Goal: Answer question/provide support: Share knowledge or assist other users

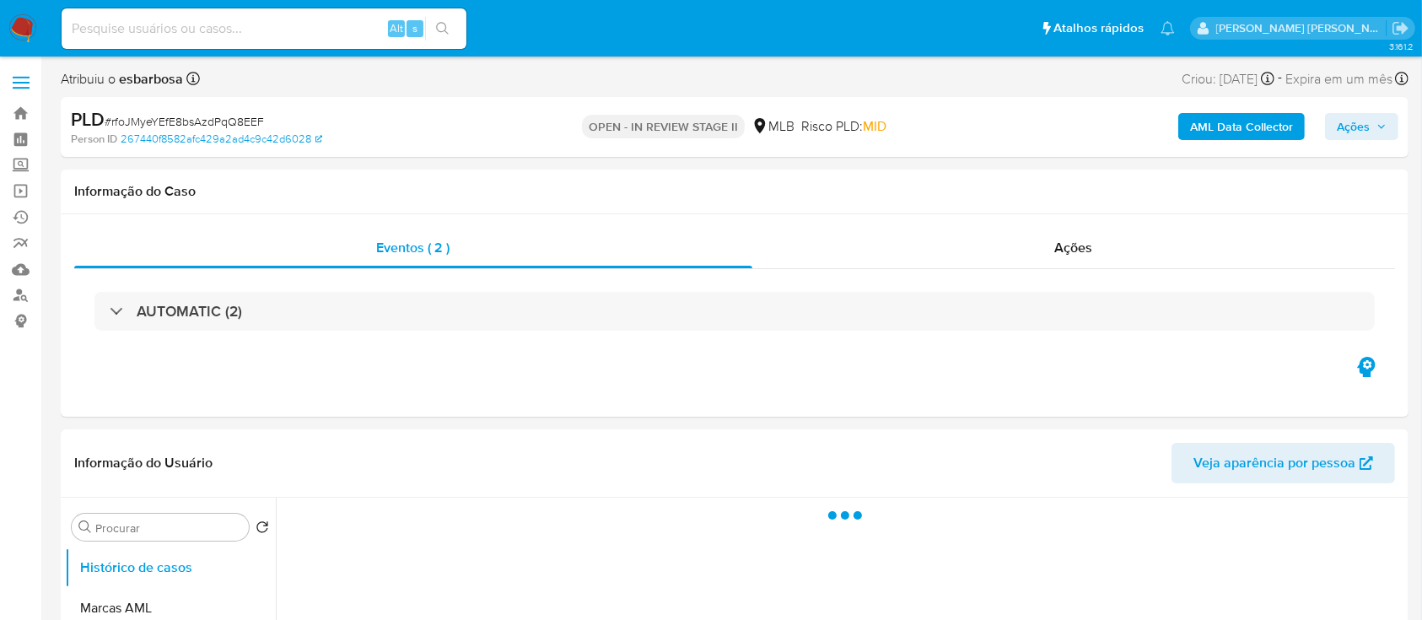
select select "10"
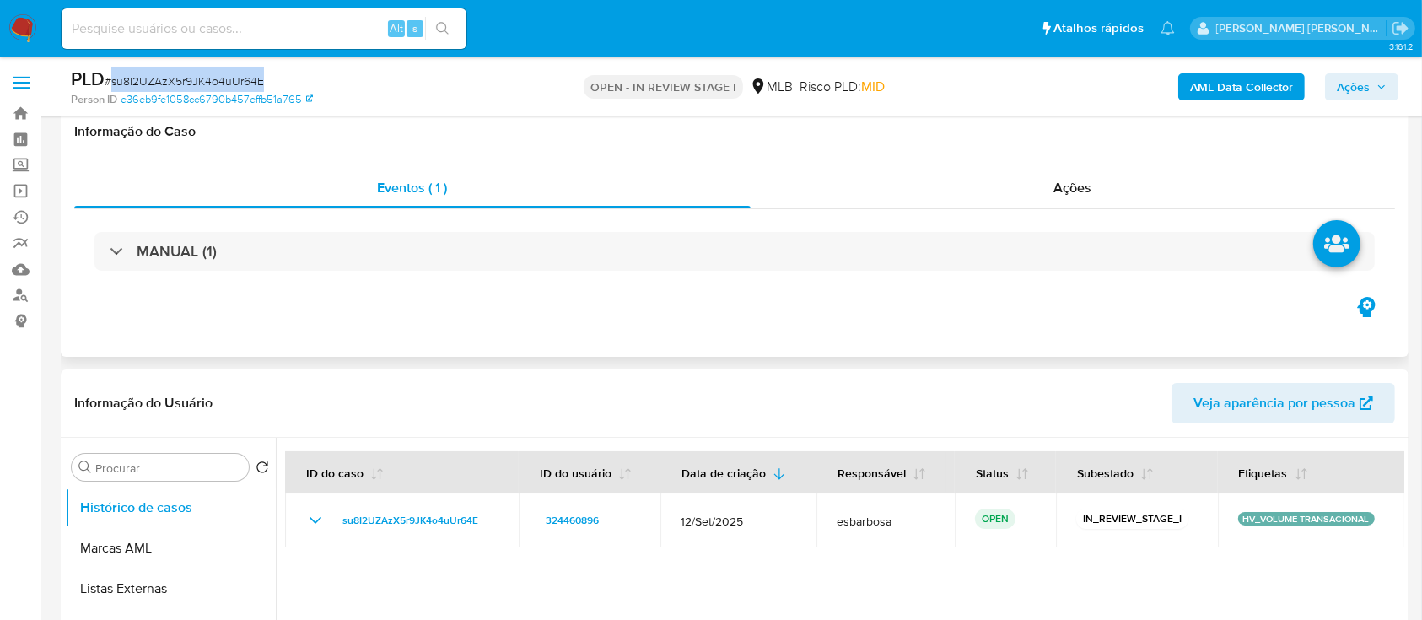
scroll to position [224, 0]
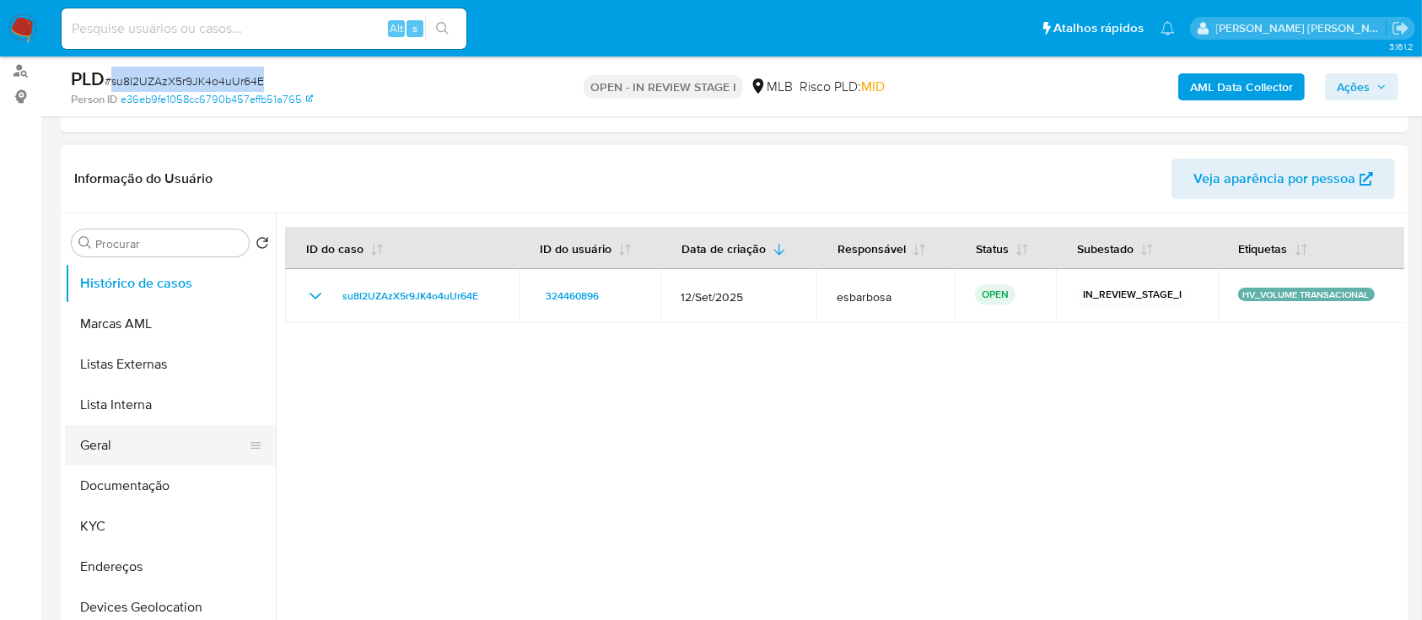
click at [163, 449] on button "Geral" at bounding box center [163, 445] width 197 height 40
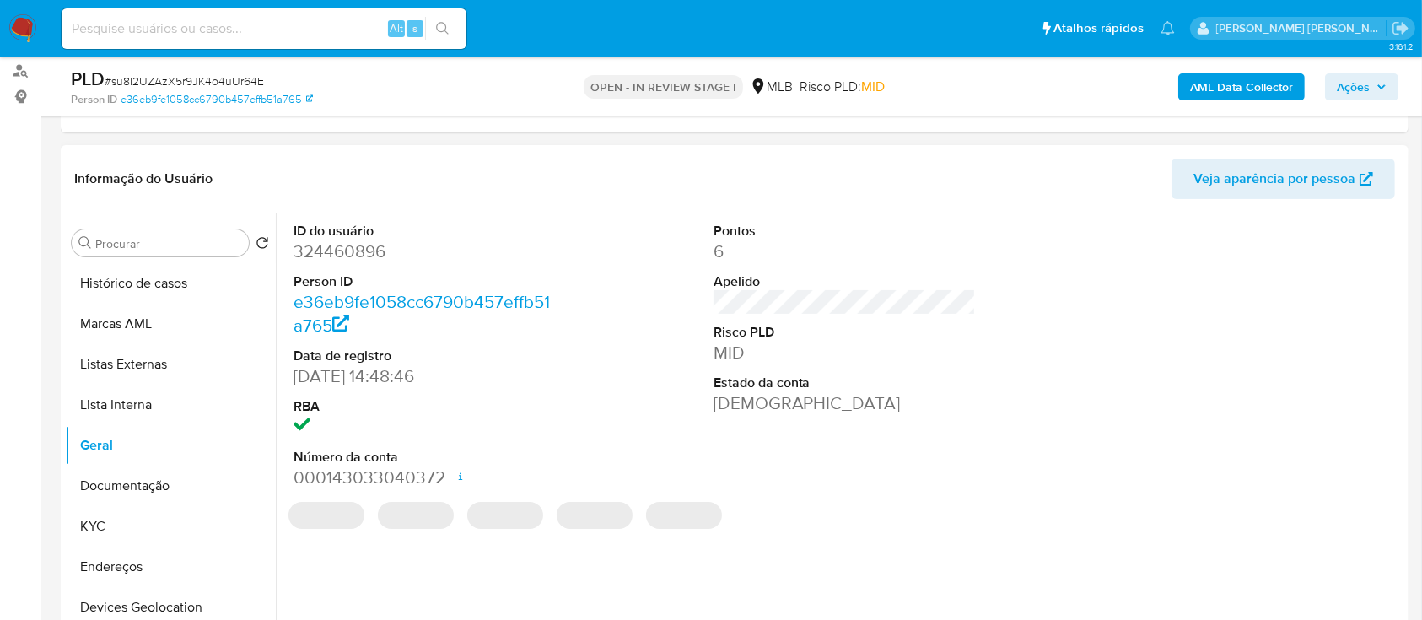
click at [366, 248] on dd "324460896" at bounding box center [425, 252] width 263 height 24
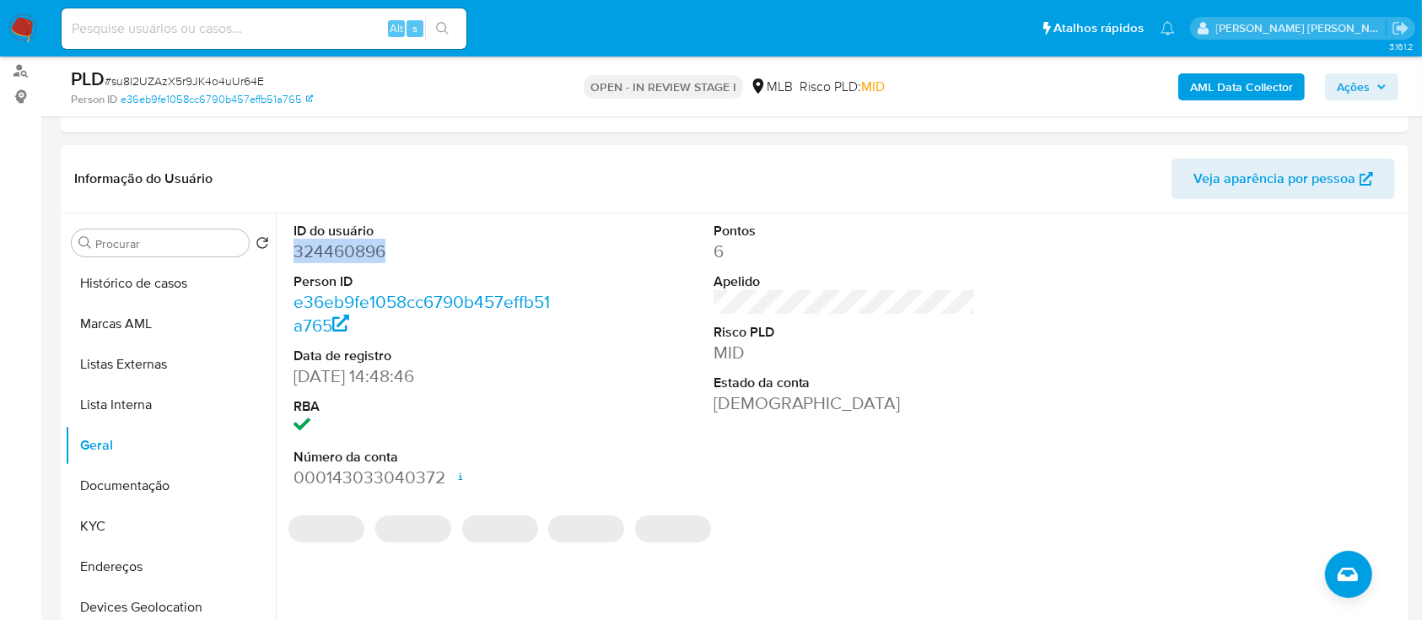
copy dd "324460896"
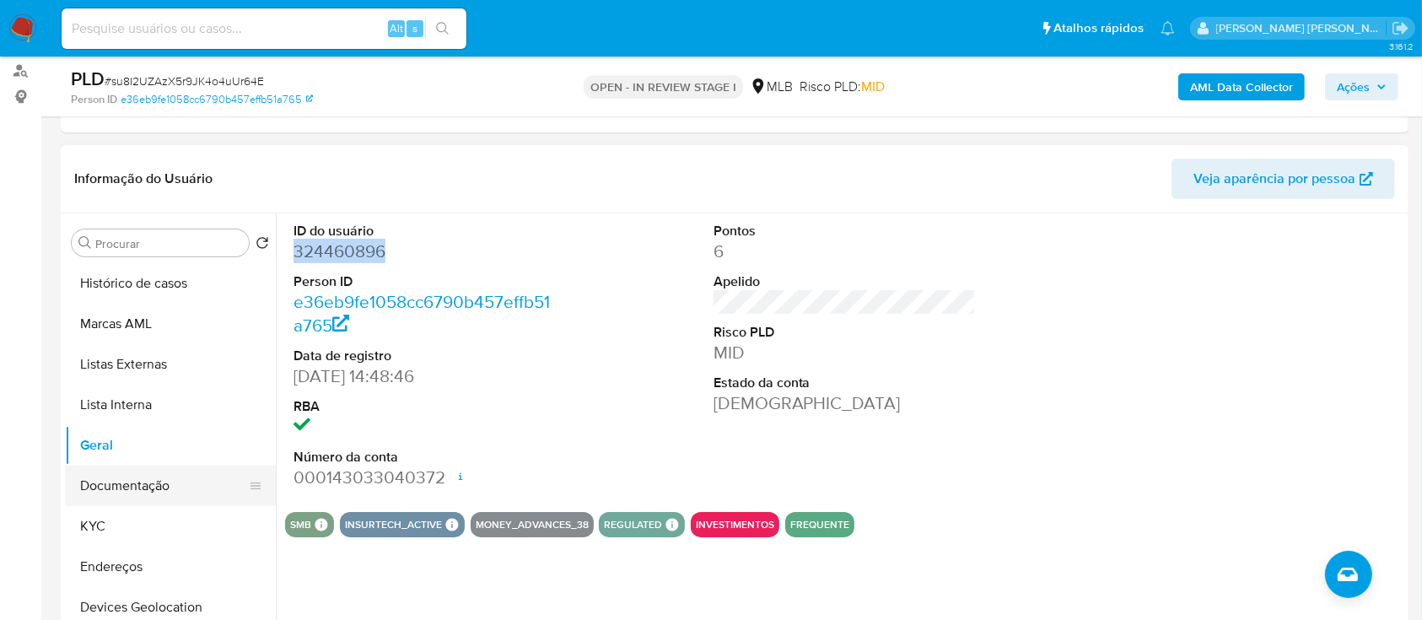
click at [146, 490] on button "Documentação" at bounding box center [163, 486] width 197 height 40
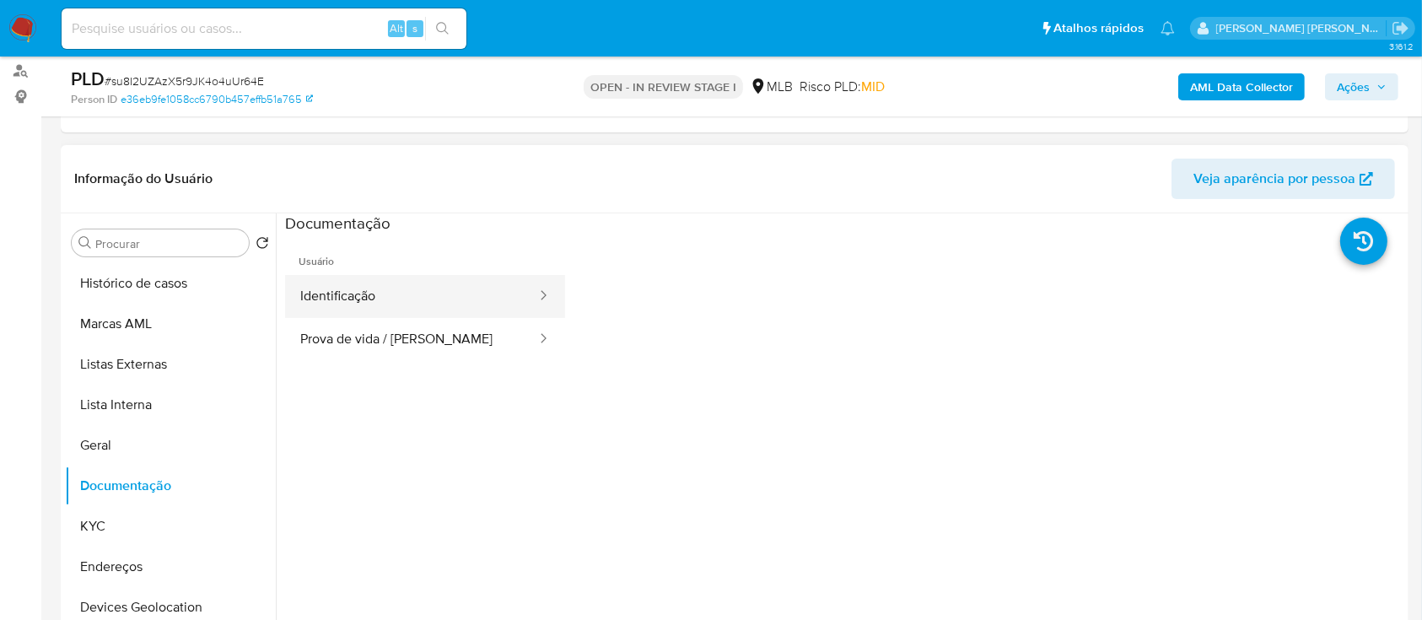
click at [414, 301] on button "Identificação" at bounding box center [411, 296] width 253 height 43
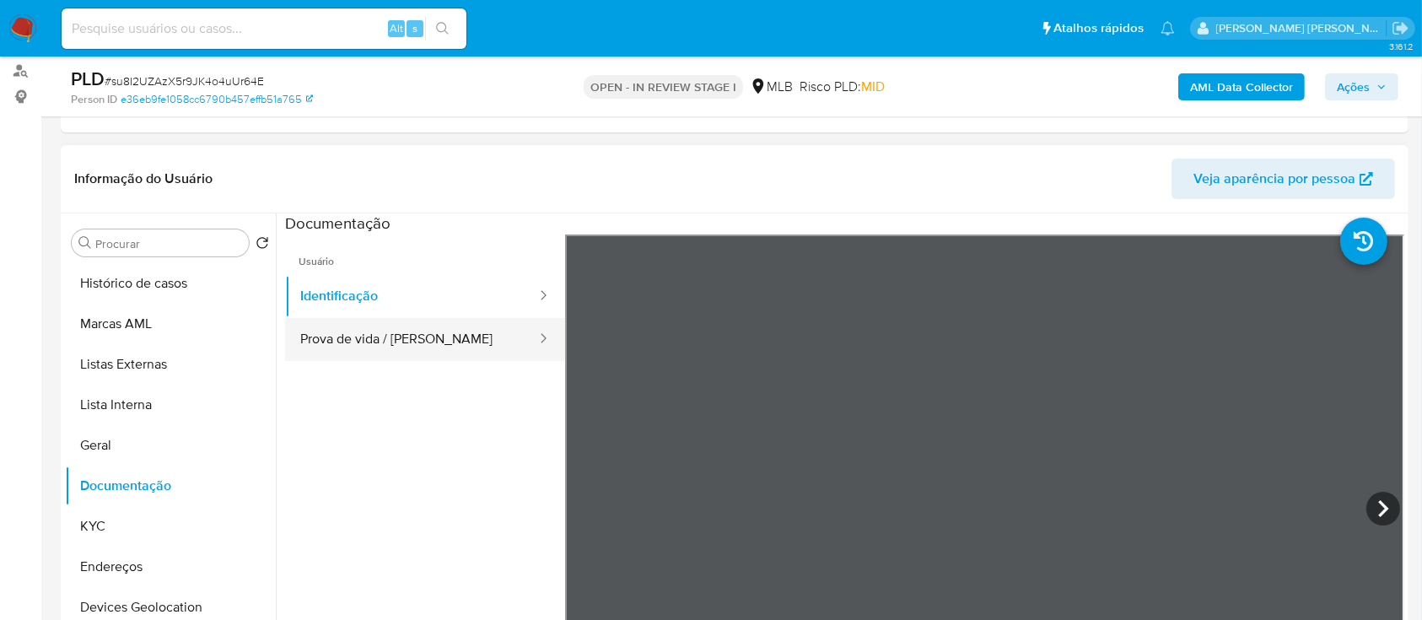
click at [415, 336] on button "Prova de vida / Selfie" at bounding box center [411, 339] width 253 height 43
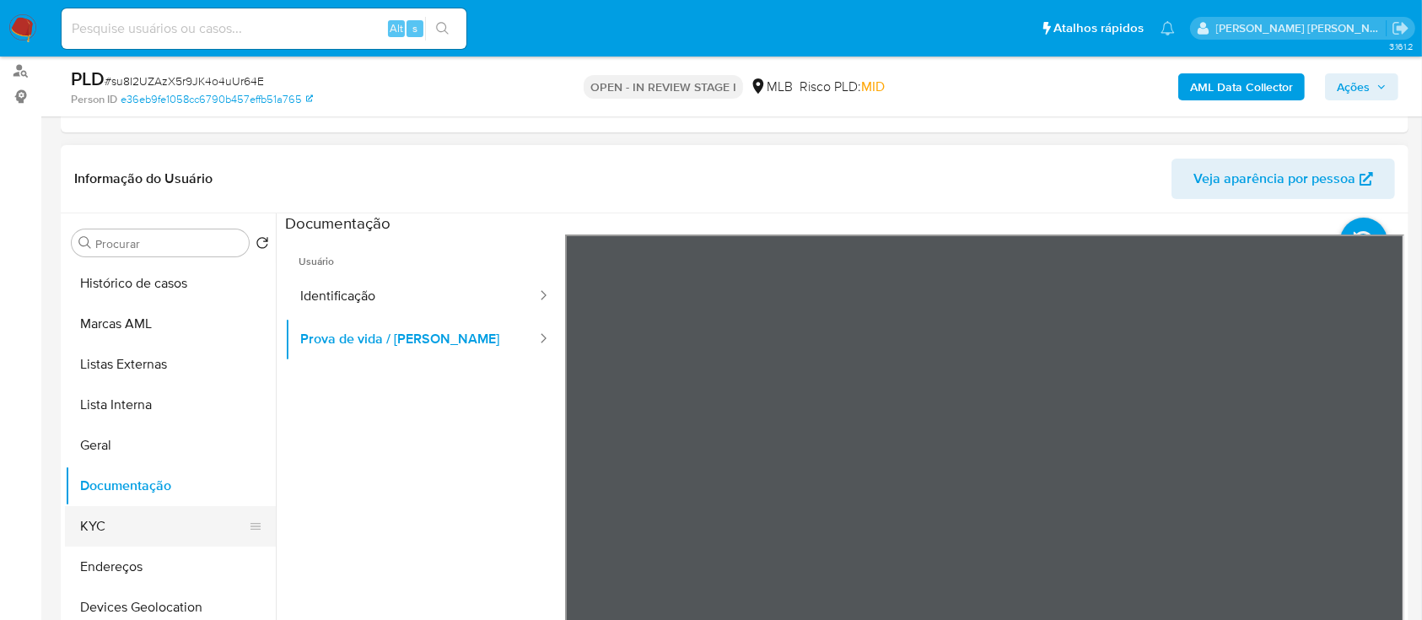
click at [136, 527] on button "KYC" at bounding box center [163, 526] width 197 height 40
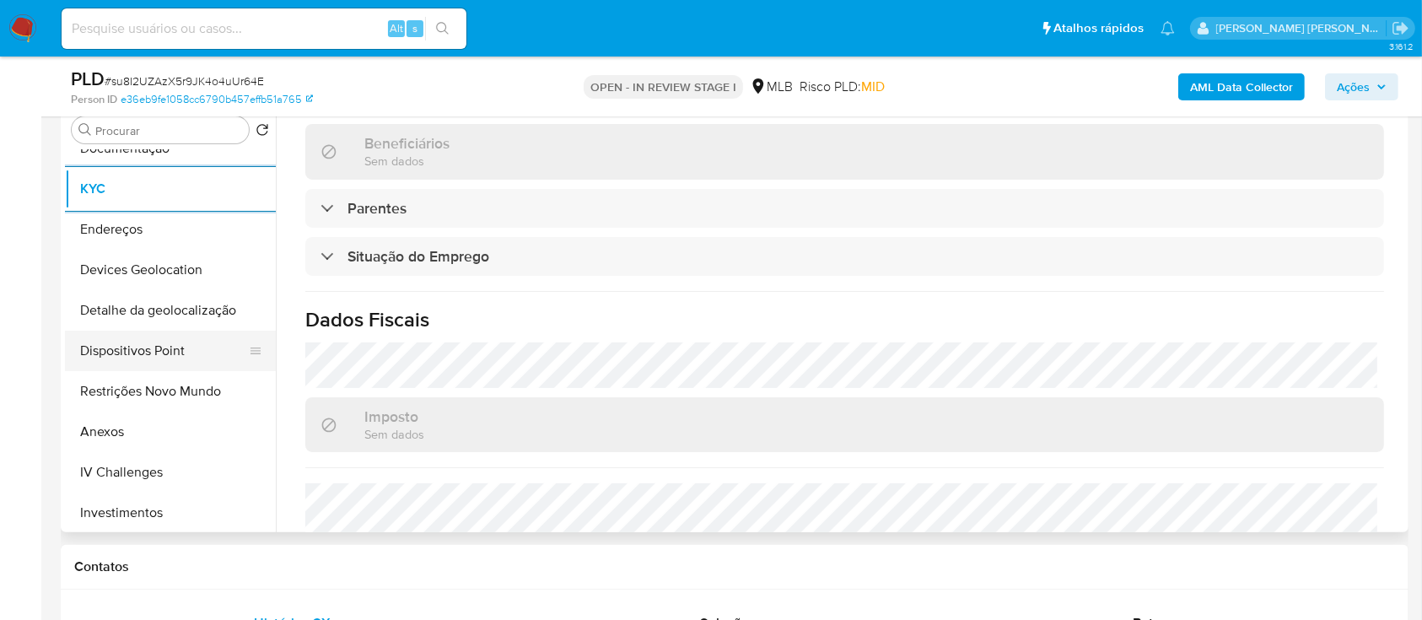
scroll to position [112, 0]
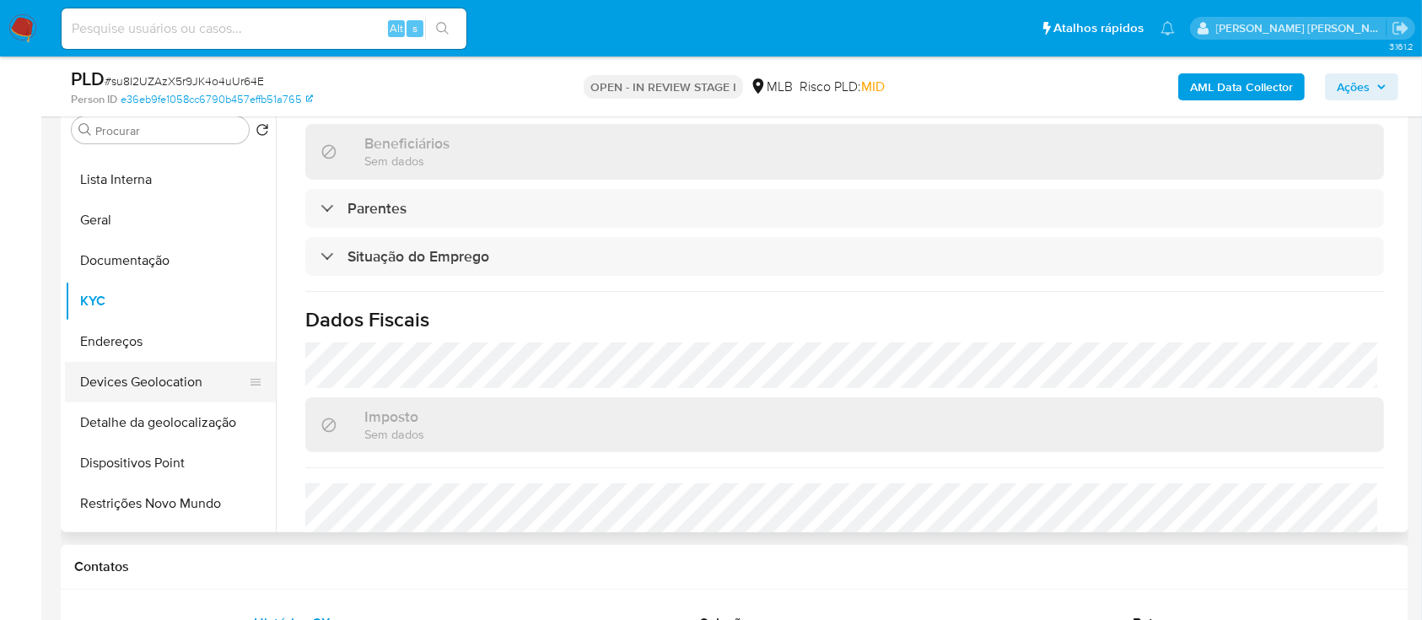
click at [178, 381] on button "Devices Geolocation" at bounding box center [163, 382] width 197 height 40
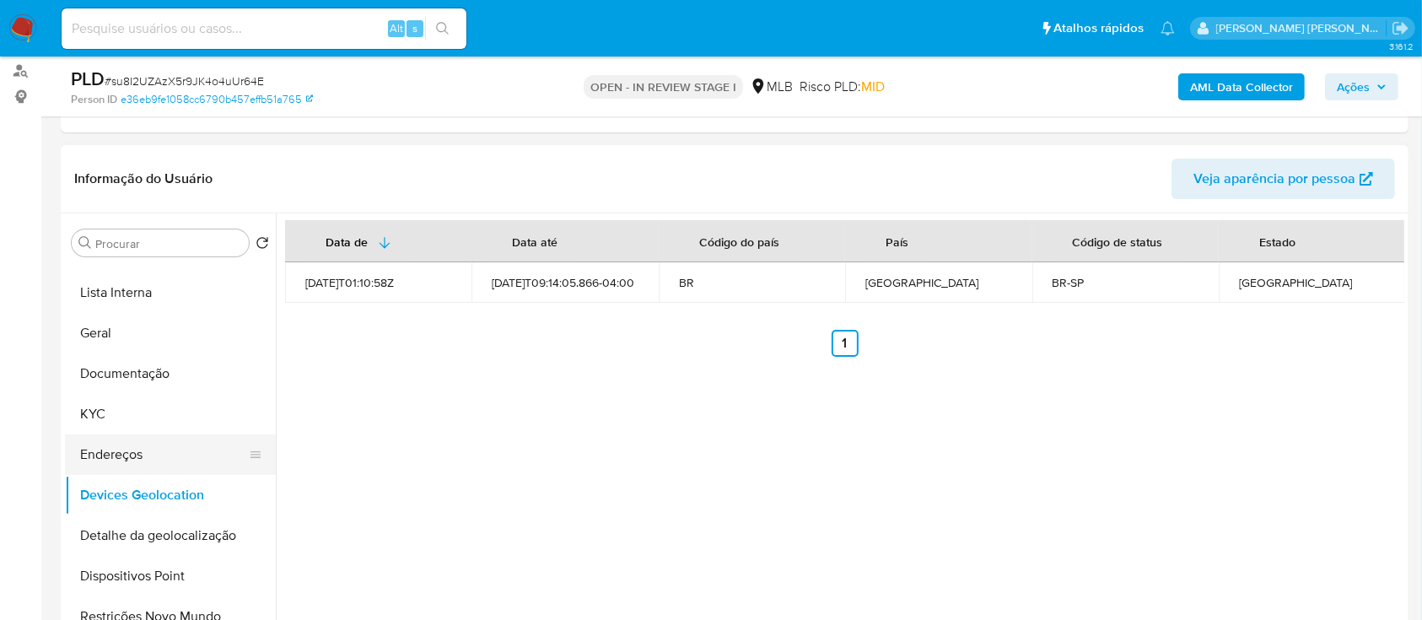
scroll to position [224, 0]
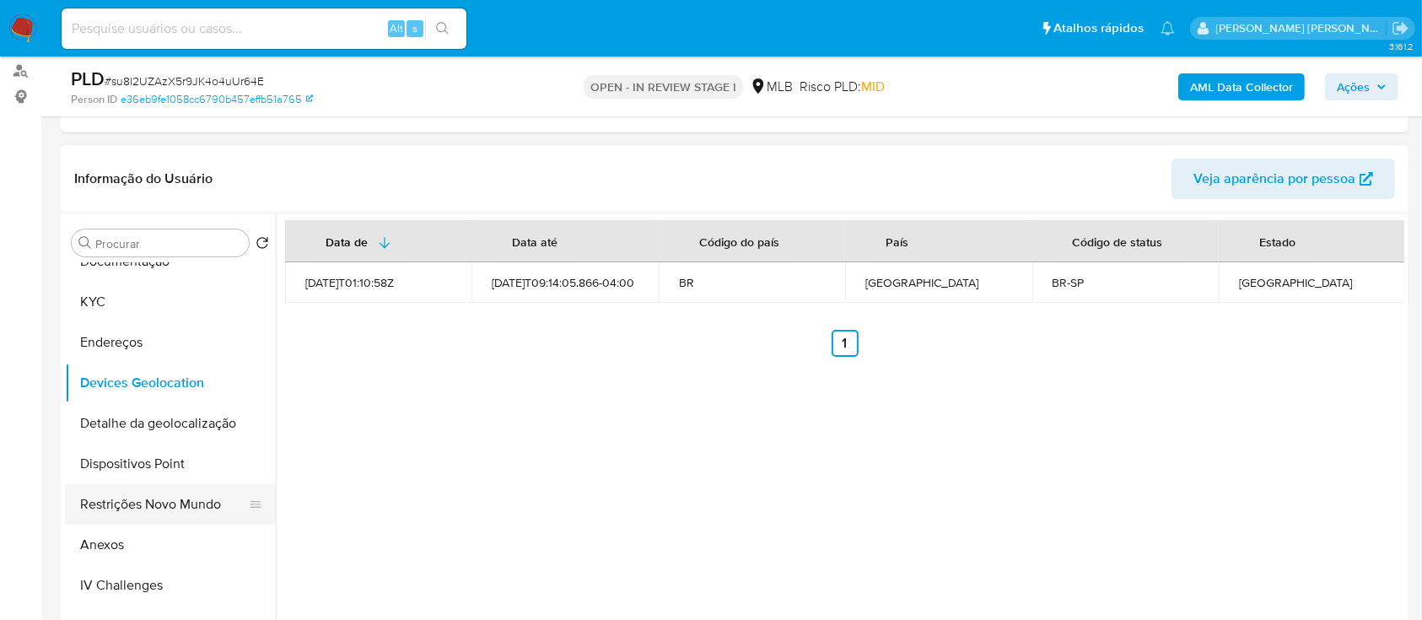
click at [180, 503] on button "Restrições Novo Mundo" at bounding box center [163, 504] width 197 height 40
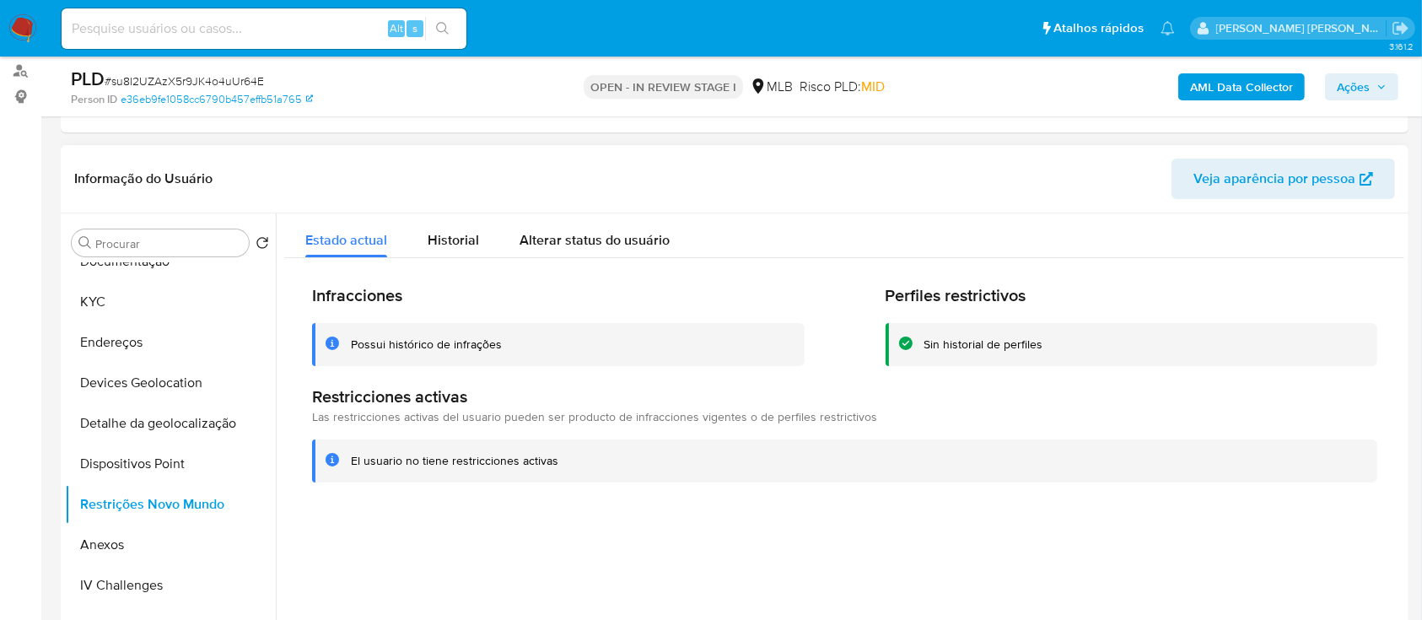
drag, startPoint x: 453, startPoint y: 240, endPoint x: 1148, endPoint y: 219, distance: 695.3
click at [454, 240] on span "Historial" at bounding box center [453, 239] width 51 height 19
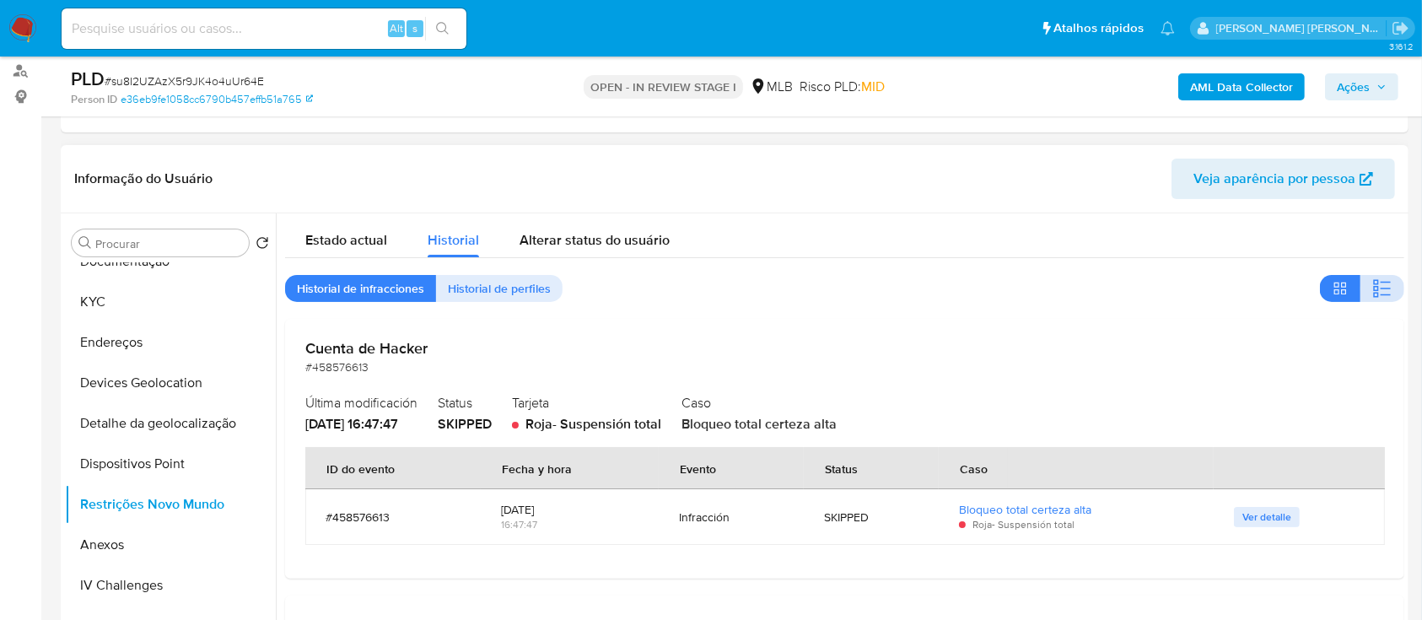
click at [1379, 283] on icon "button" at bounding box center [1382, 288] width 20 height 20
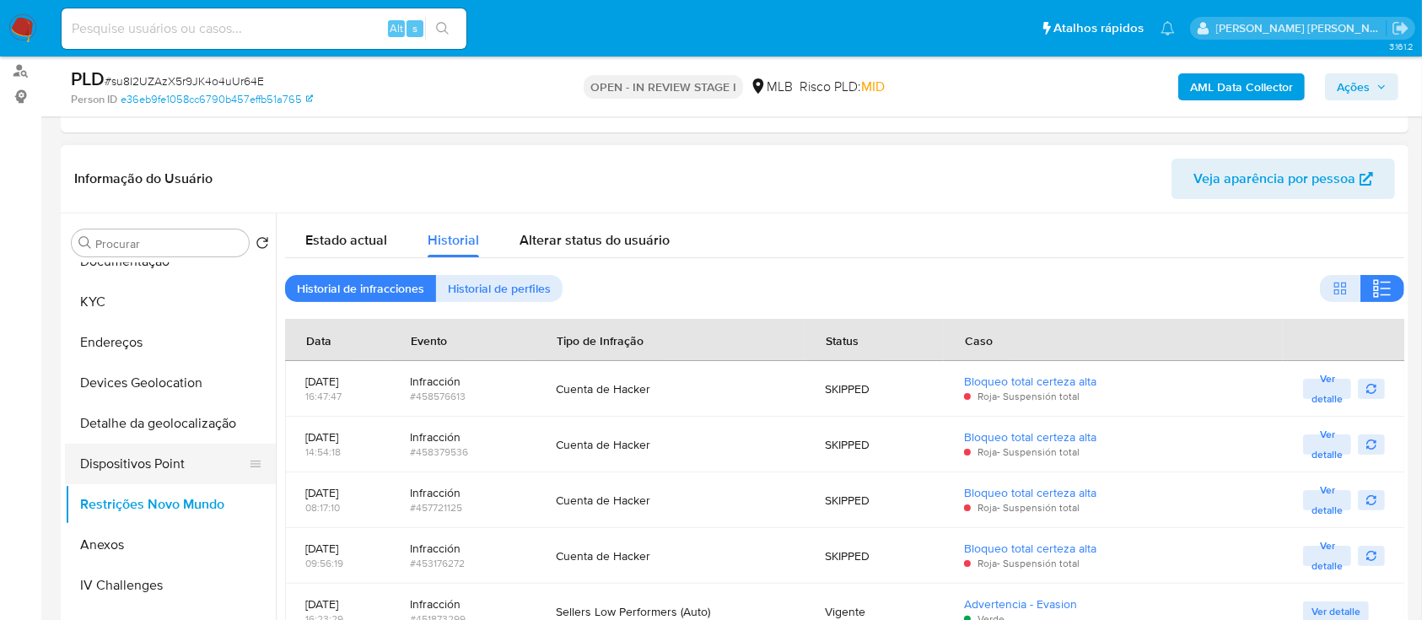
click at [116, 459] on button "Dispositivos Point" at bounding box center [163, 464] width 197 height 40
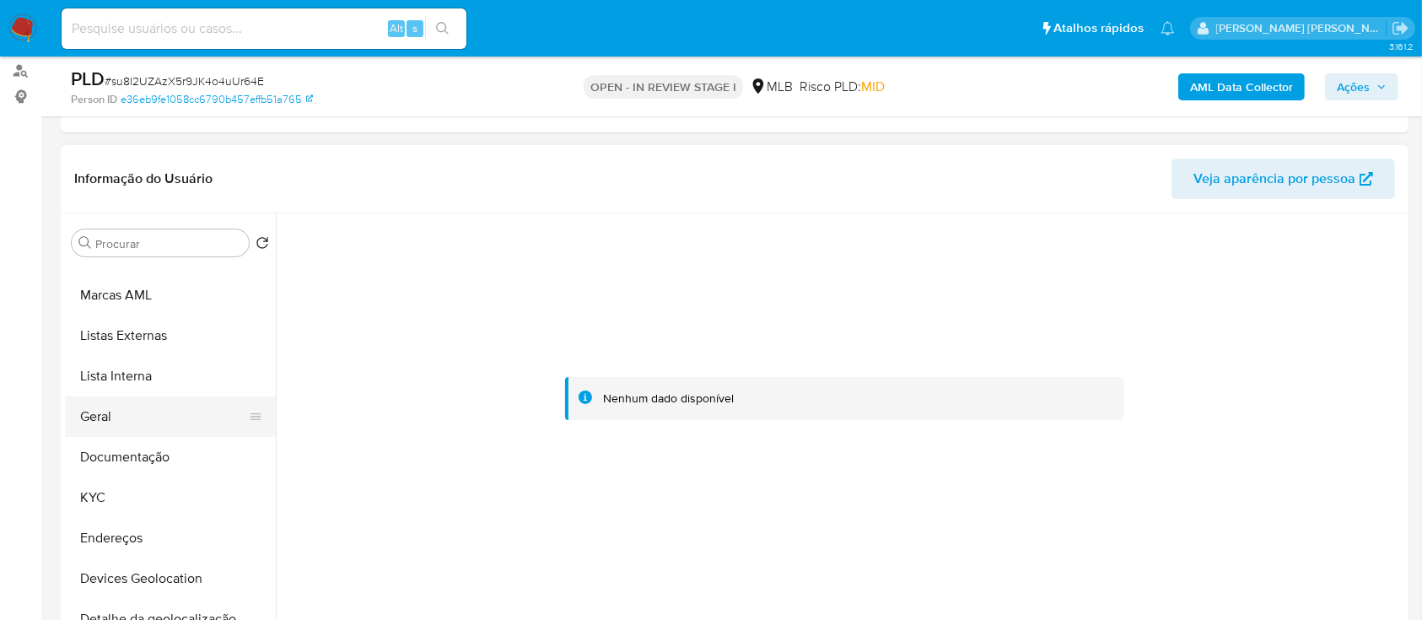
scroll to position [0, 0]
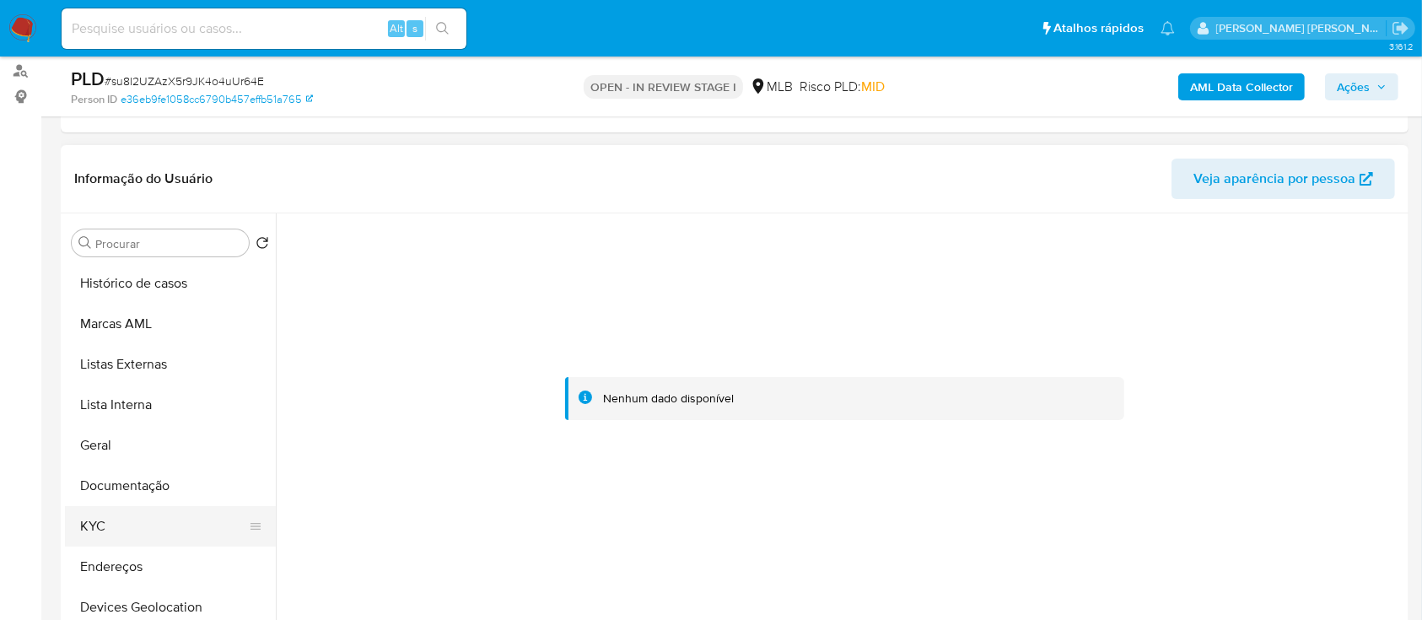
click at [117, 518] on button "KYC" at bounding box center [163, 526] width 197 height 40
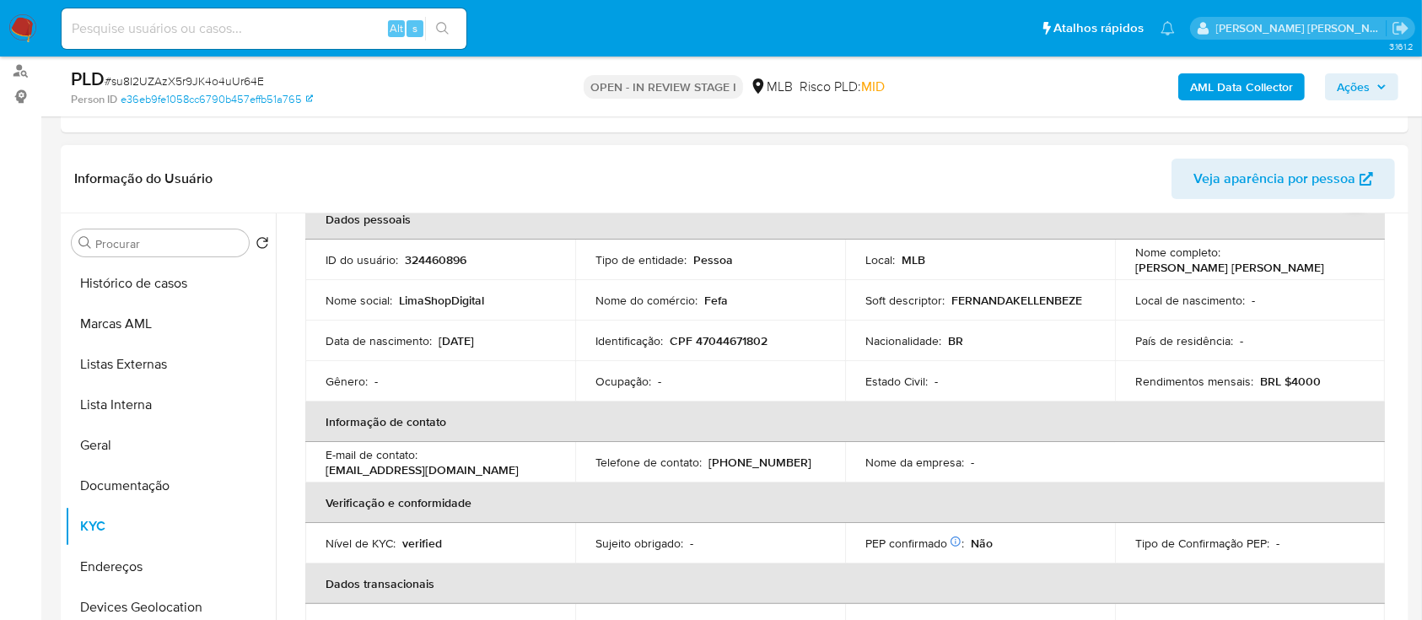
scroll to position [59, 0]
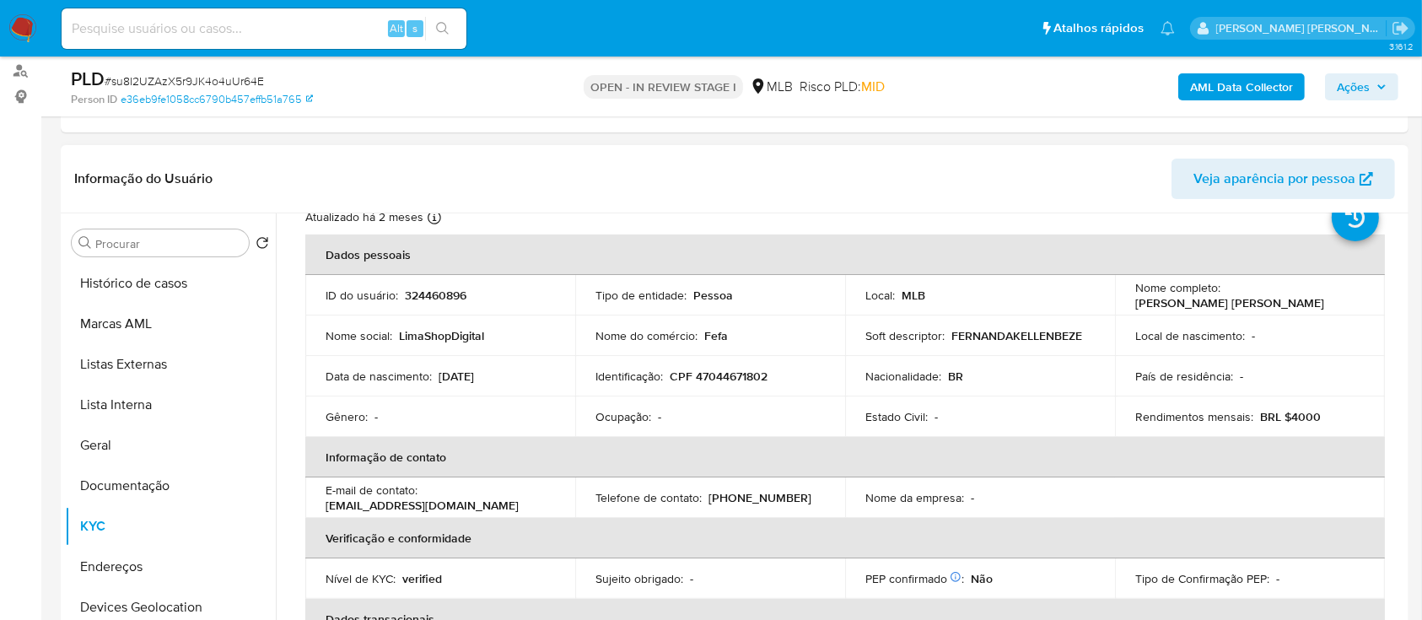
click at [755, 373] on p "CPF 47044671802" at bounding box center [719, 376] width 98 height 15
copy p "47044671802"
click at [1228, 88] on b "AML Data Collector" at bounding box center [1241, 86] width 103 height 27
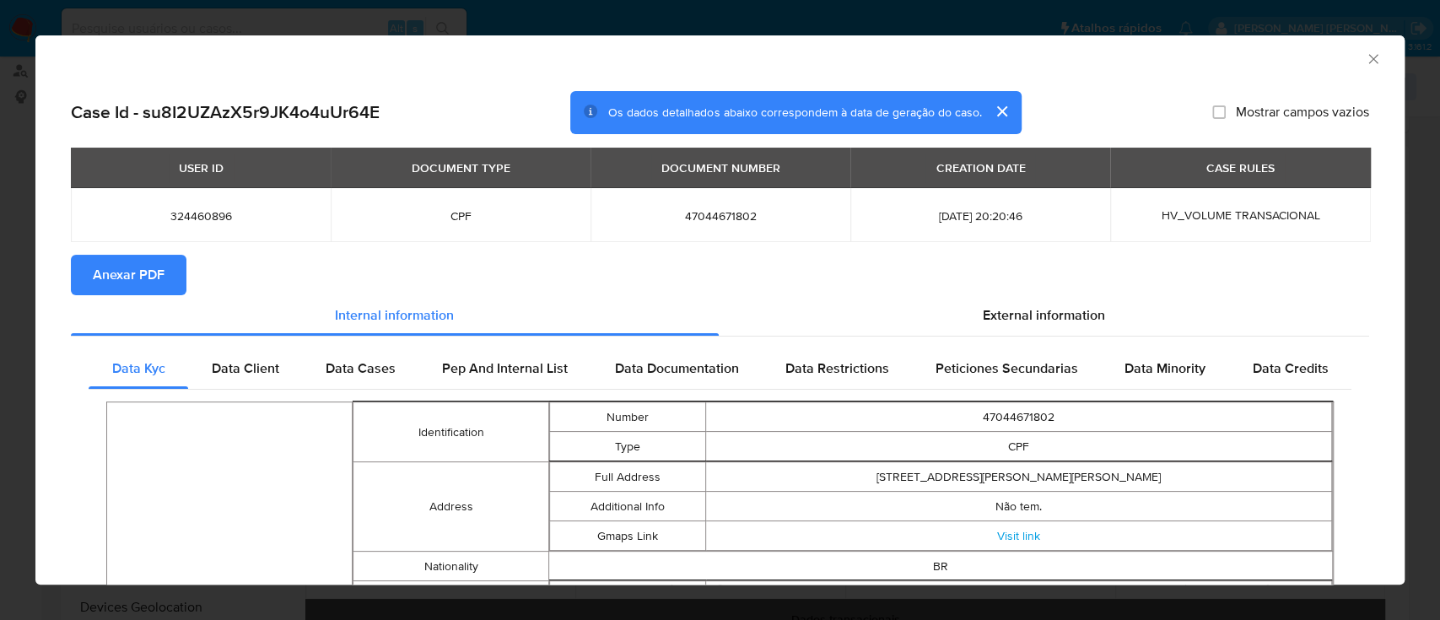
click at [1365, 55] on icon "Fechar a janela" at bounding box center [1373, 59] width 17 height 17
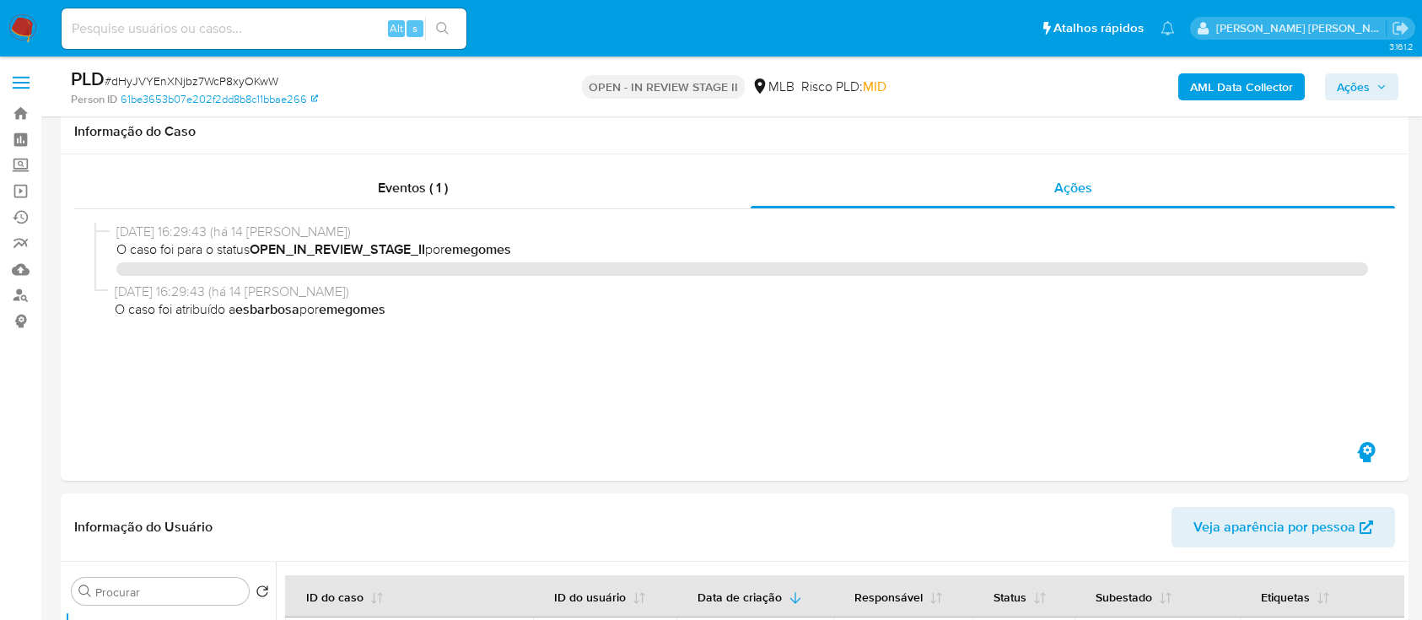
select select "10"
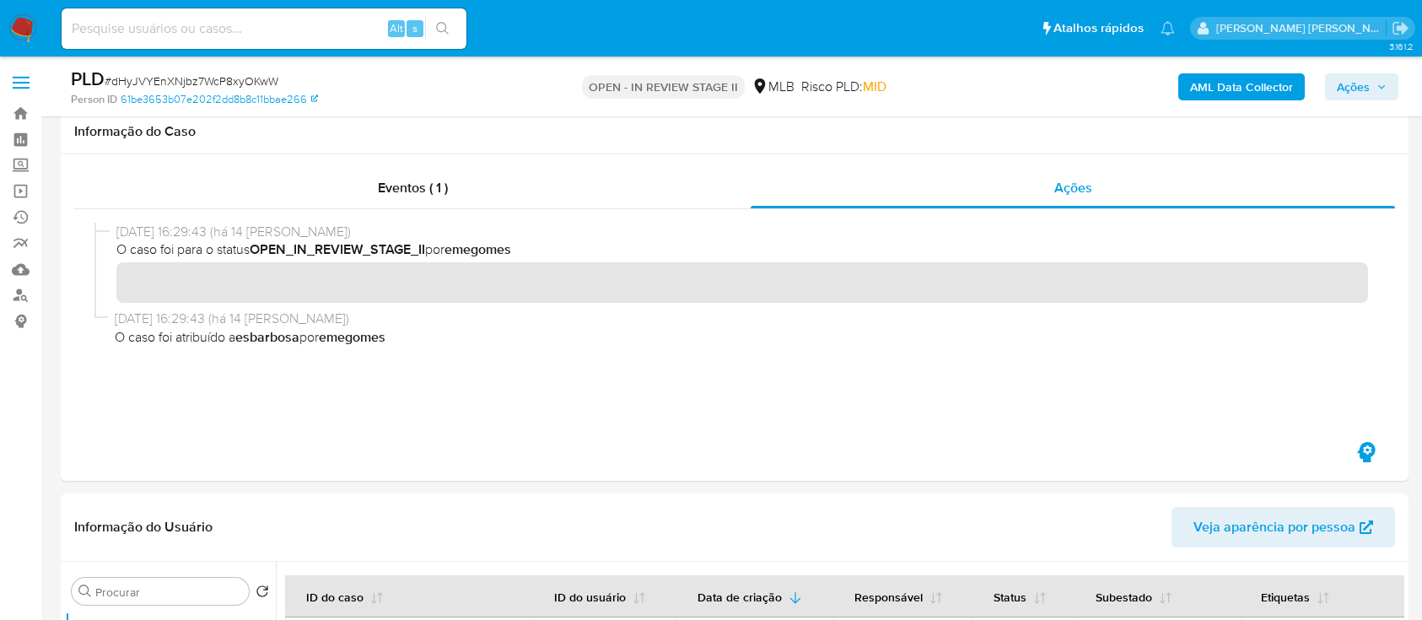
scroll to position [112, 0]
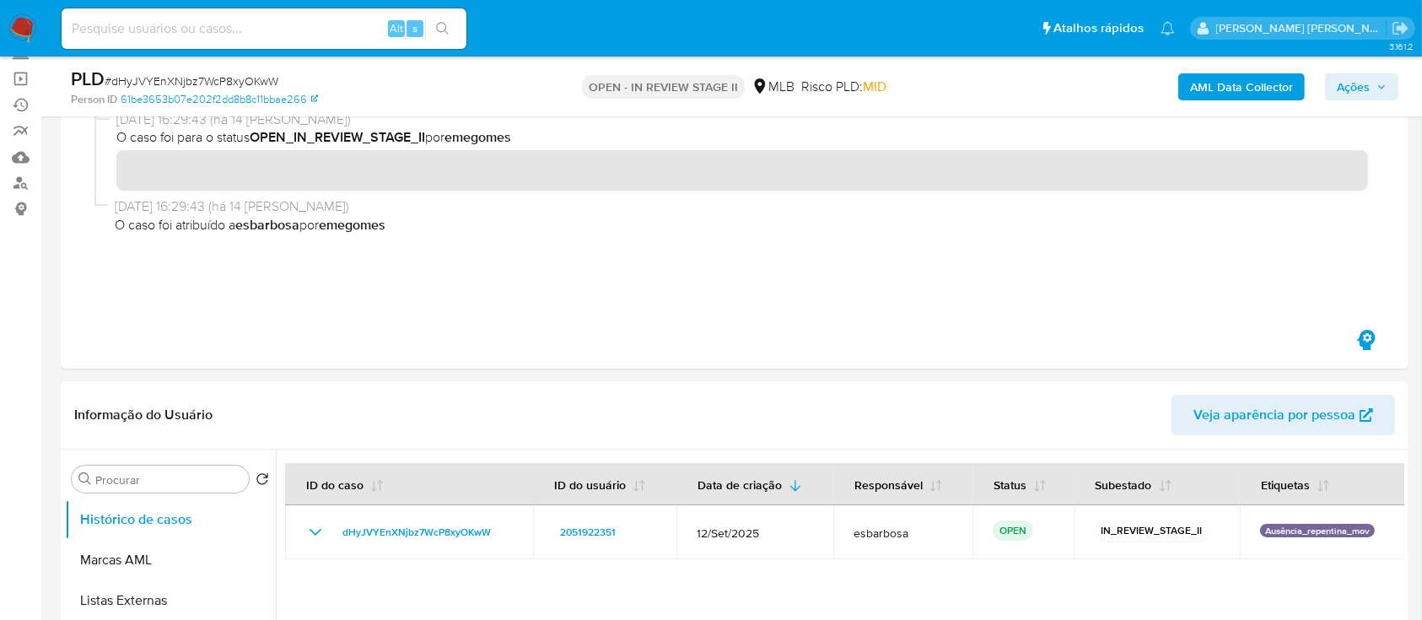
click at [1255, 96] on b "AML Data Collector" at bounding box center [1241, 86] width 103 height 27
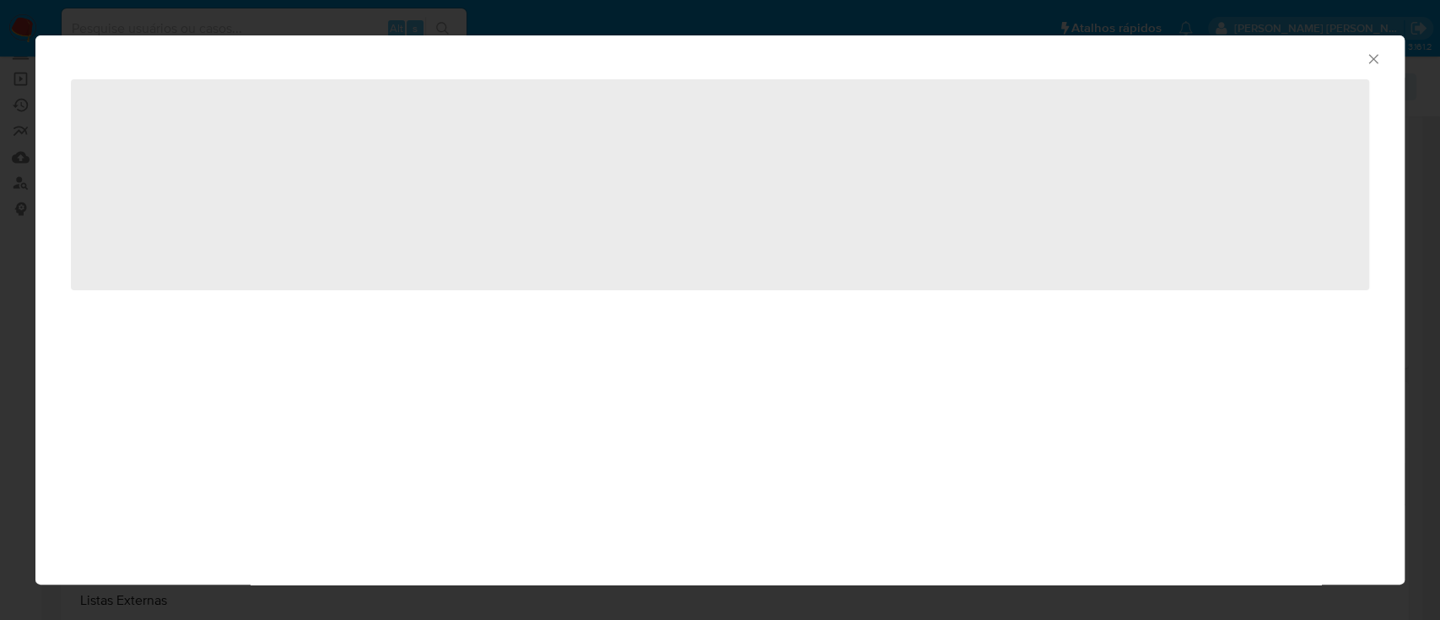
click at [1376, 55] on icon "Fechar a janela" at bounding box center [1373, 59] width 17 height 17
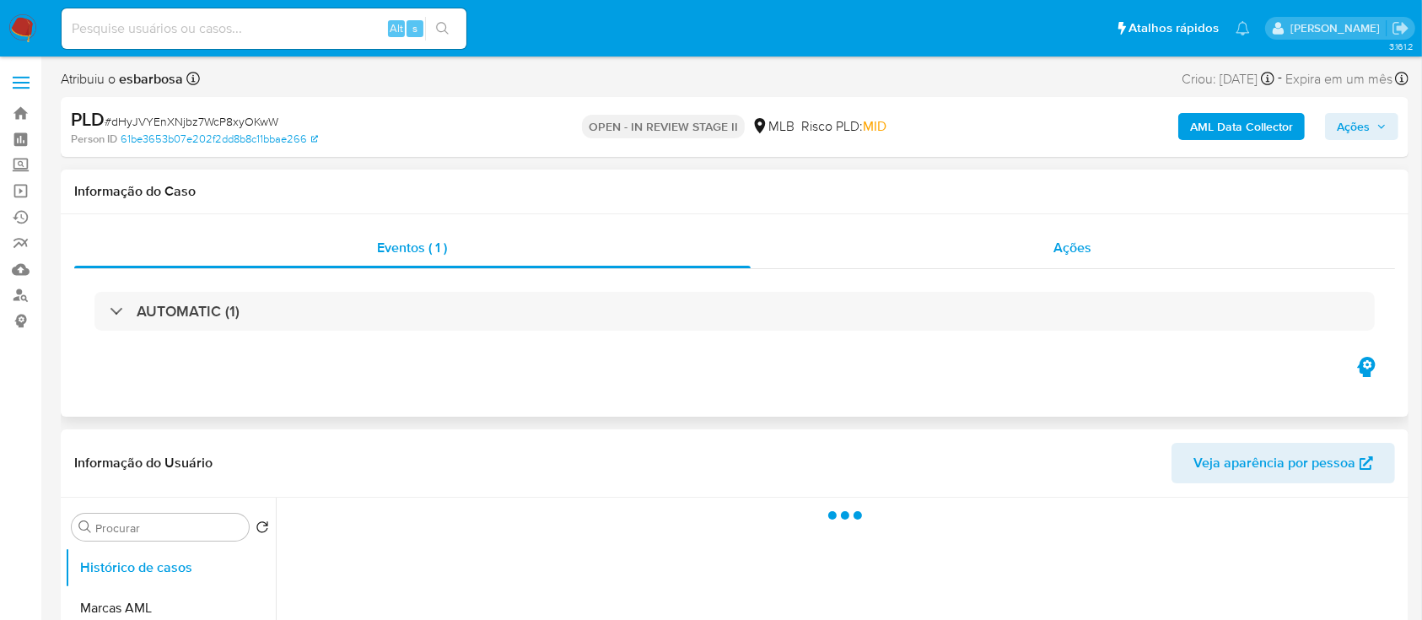
click at [919, 257] on div "Ações" at bounding box center [1073, 248] width 644 height 40
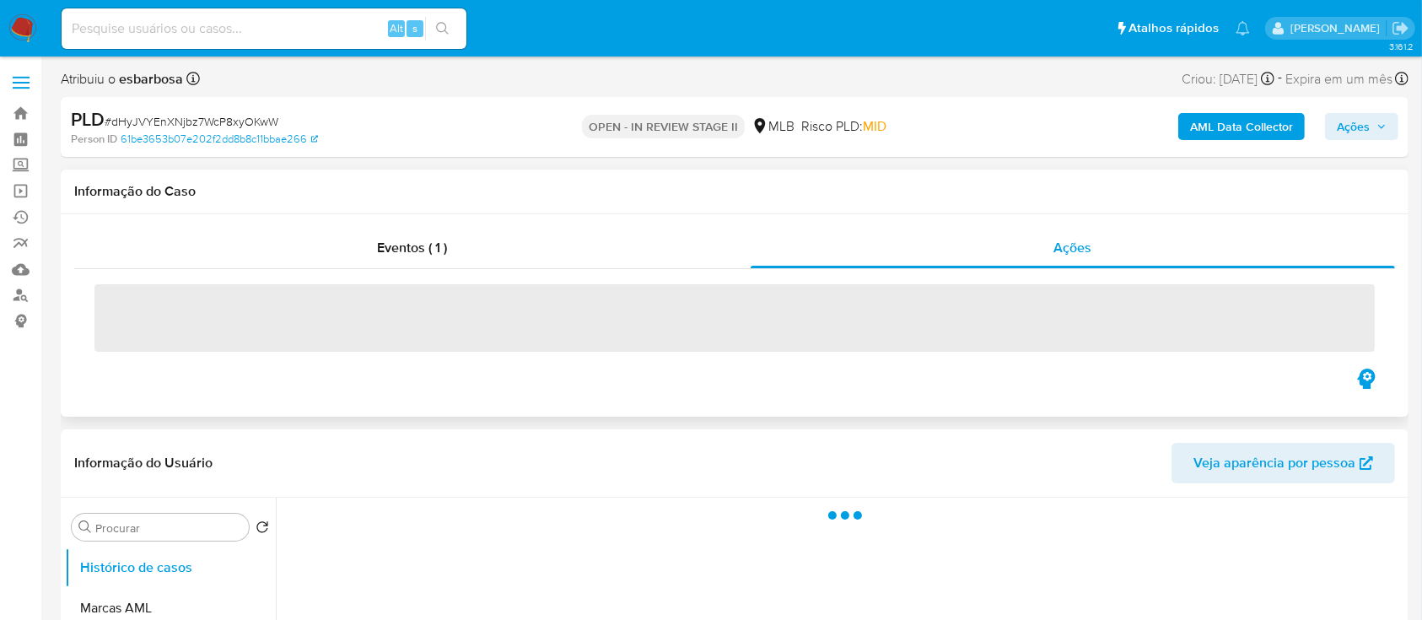
select select "10"
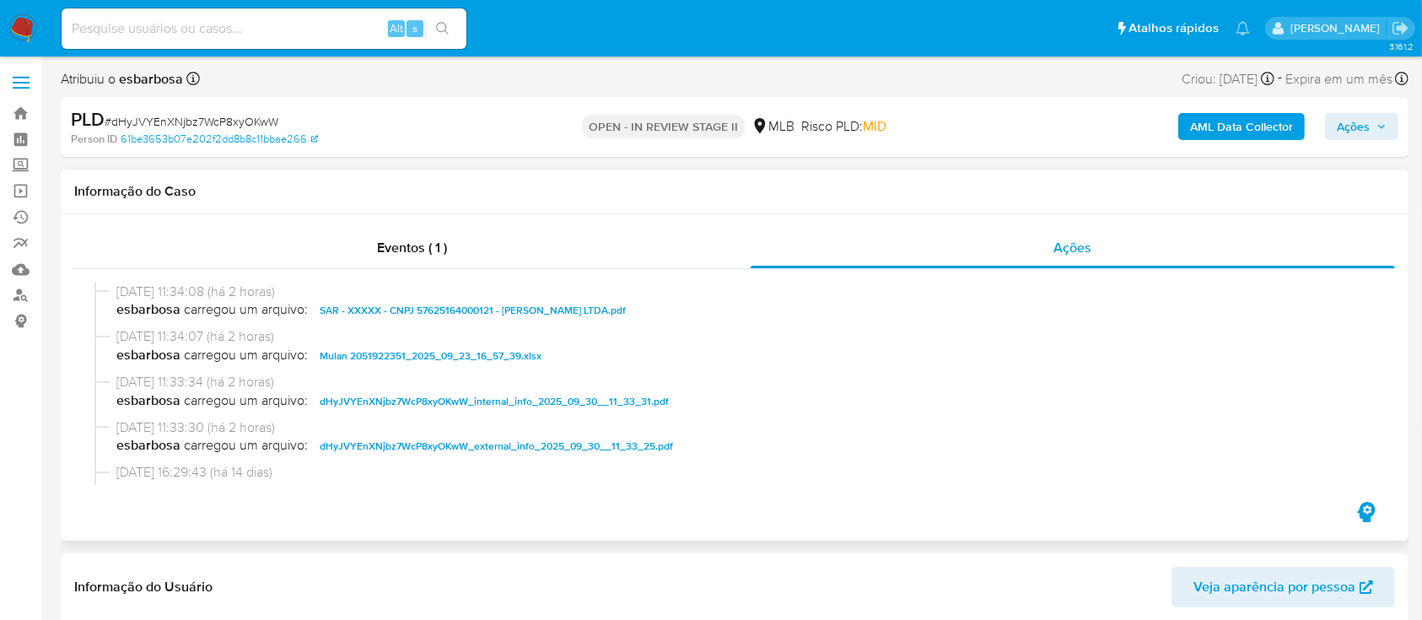
click at [1354, 130] on span "Ações" at bounding box center [1353, 126] width 33 height 27
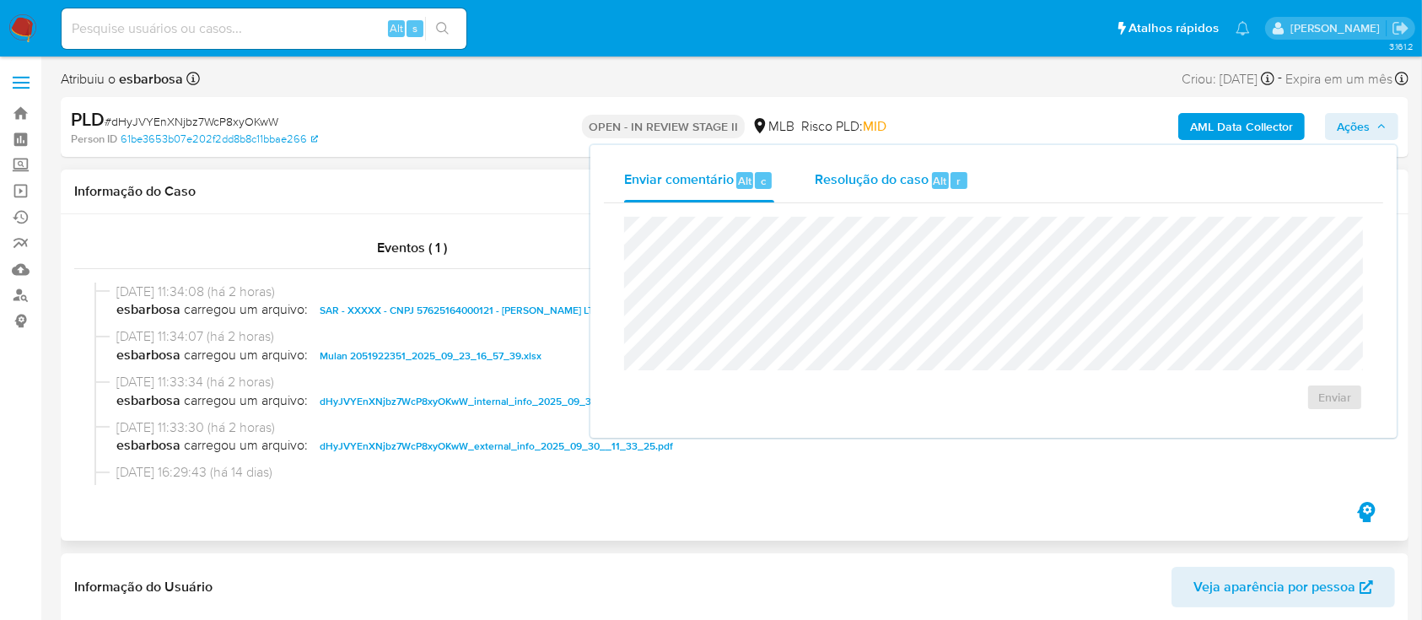
click at [872, 186] on span "Resolução do caso" at bounding box center [872, 179] width 114 height 19
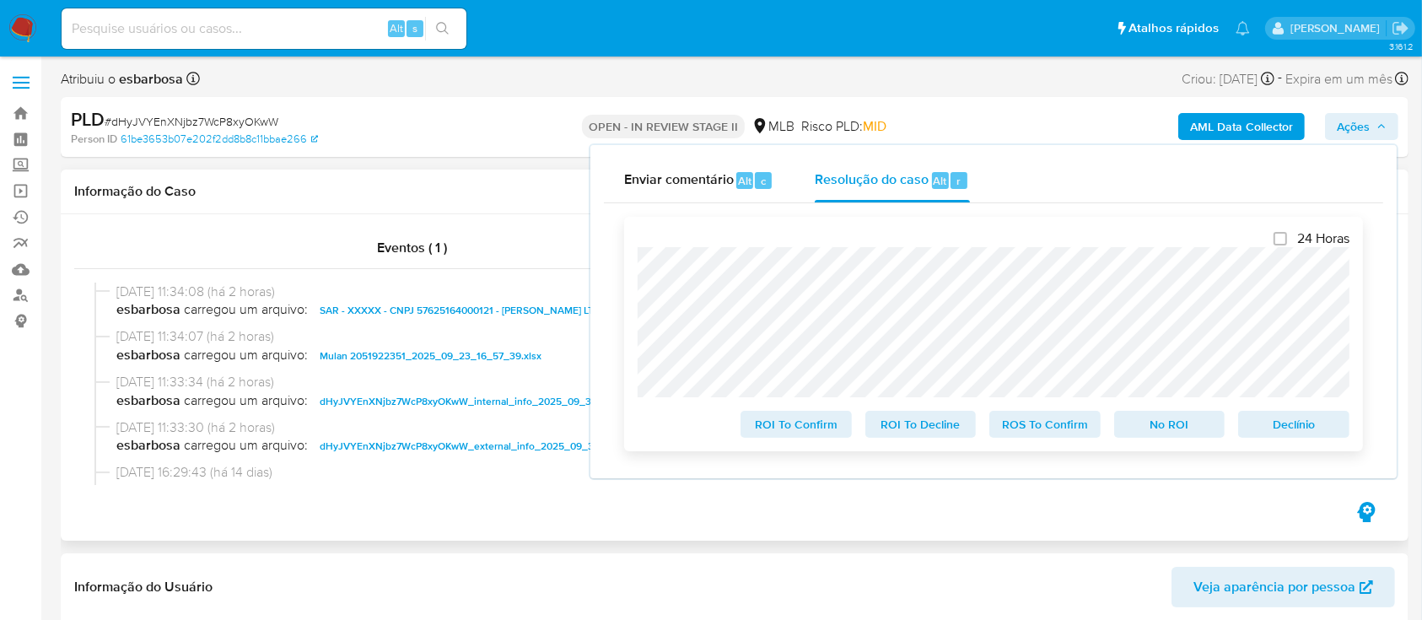
click at [1027, 429] on span "ROS To Confirm" at bounding box center [1045, 424] width 88 height 24
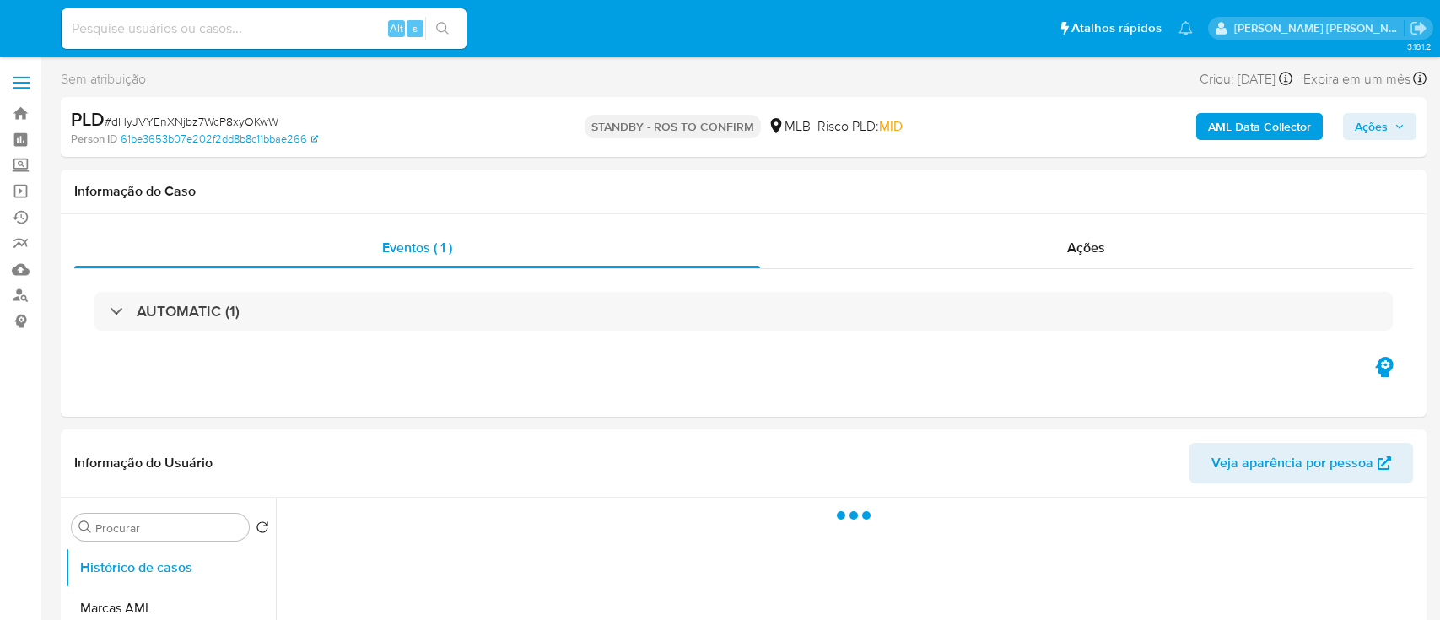
select select "10"
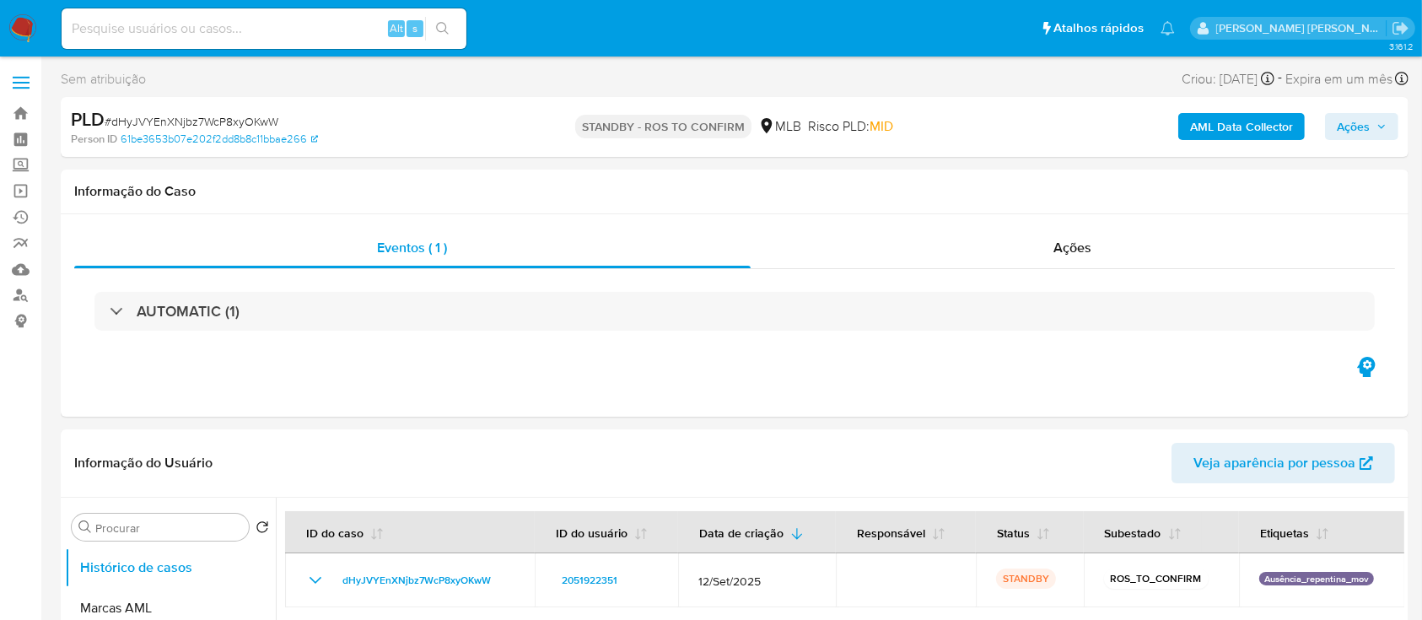
click at [146, 116] on span "# dHyJVYEnXNjbz7WcP8xyOKwW" at bounding box center [192, 121] width 174 height 17
copy span "dHyJVYEnXNjbz7WcP8xyOKwW"
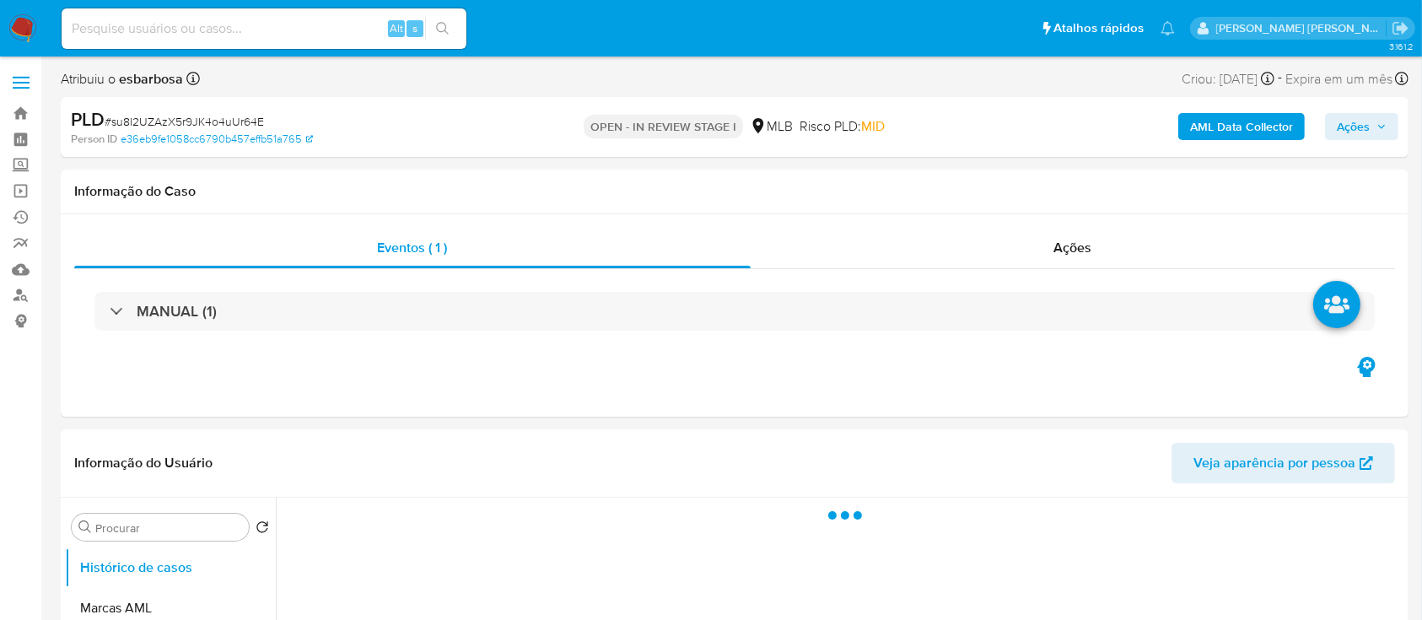
select select "10"
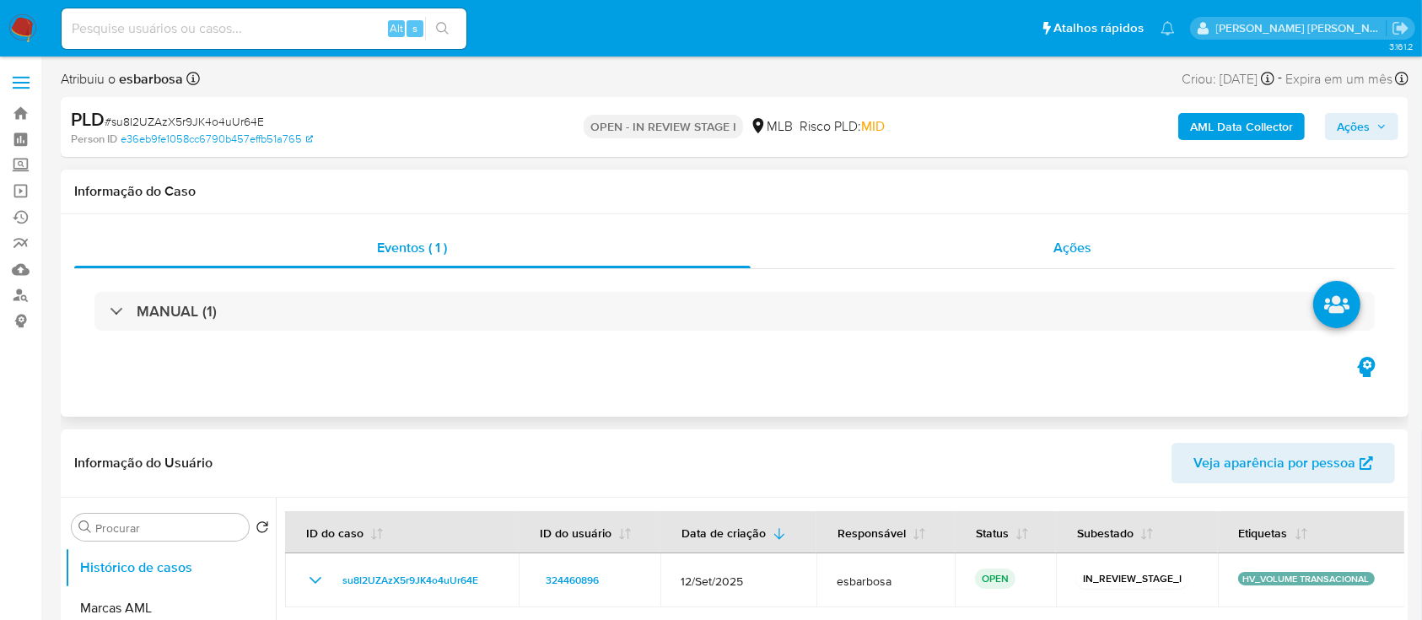
click at [954, 246] on div "Ações" at bounding box center [1073, 248] width 644 height 40
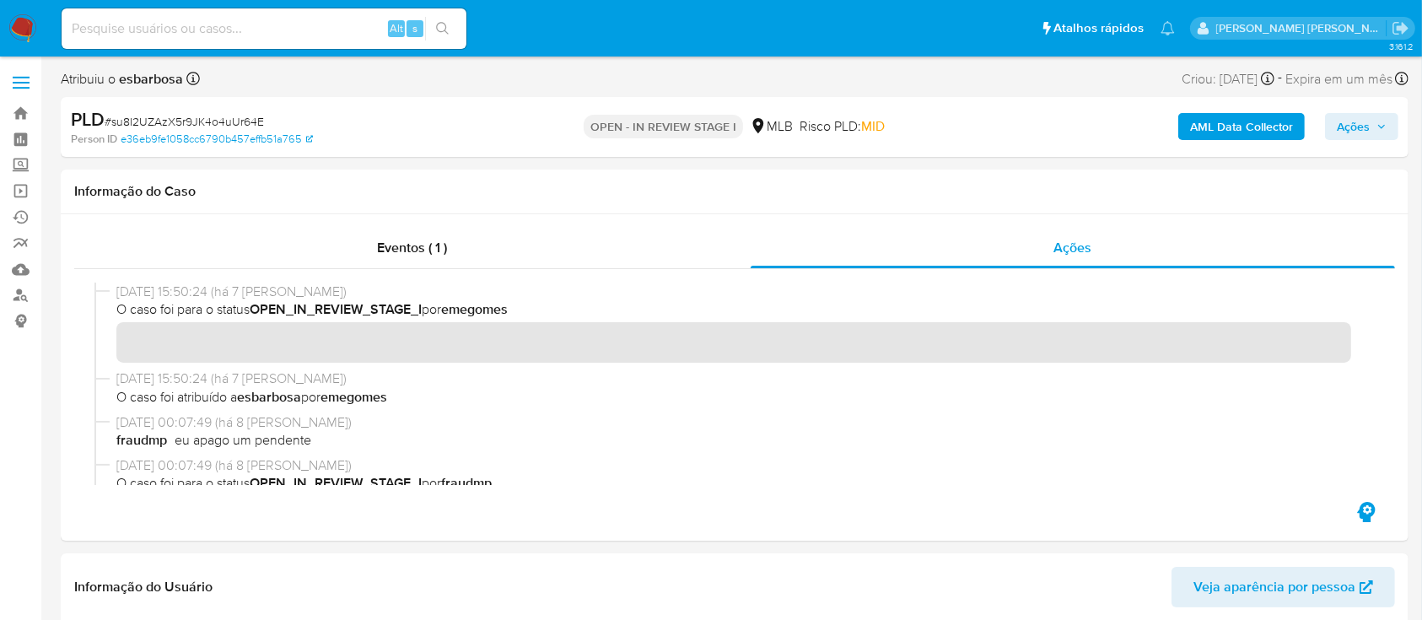
scroll to position [224, 0]
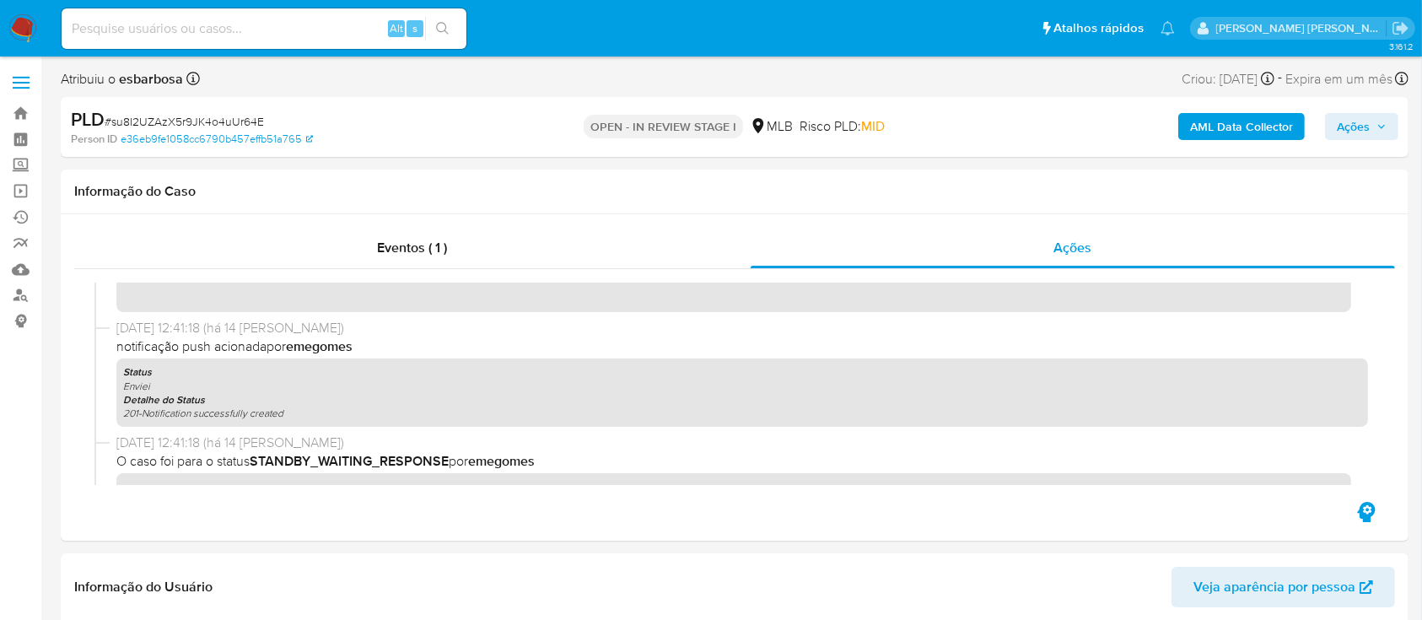
click at [1250, 125] on b "AML Data Collector" at bounding box center [1241, 126] width 103 height 27
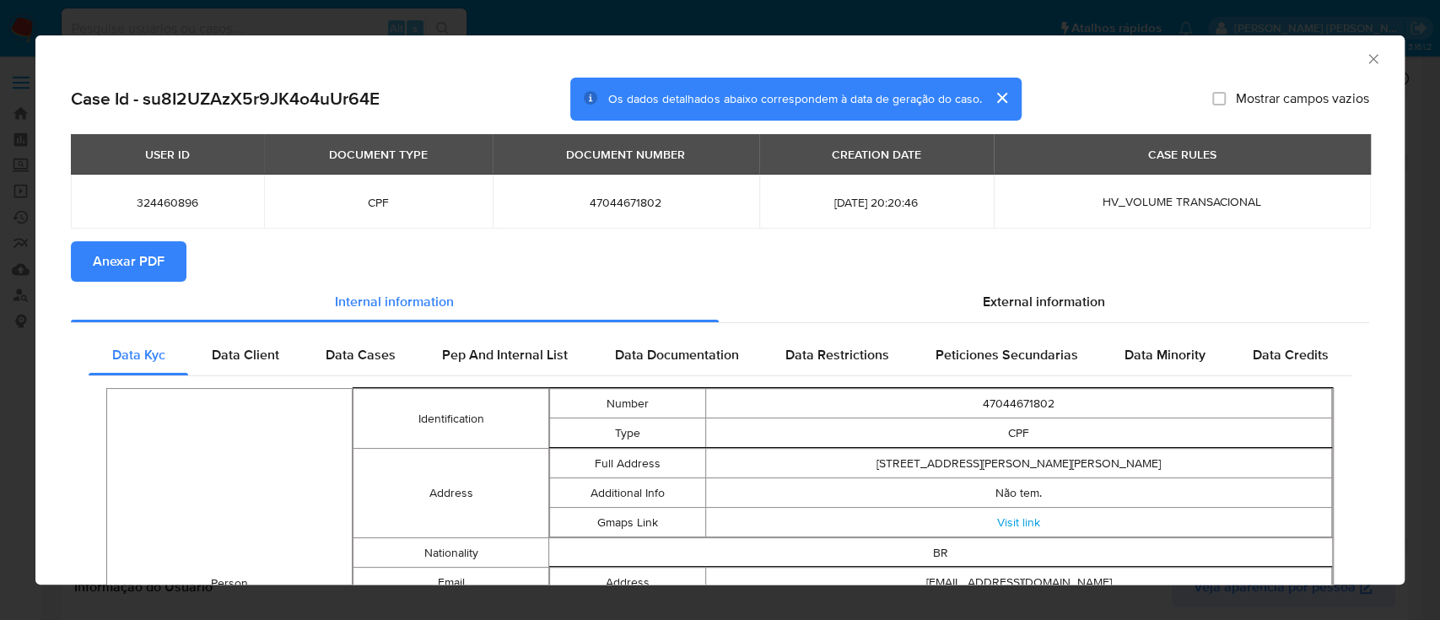
click at [116, 260] on span "Anexar PDF" at bounding box center [129, 261] width 72 height 37
click at [1368, 61] on icon "Fechar a janela" at bounding box center [1372, 58] width 9 height 9
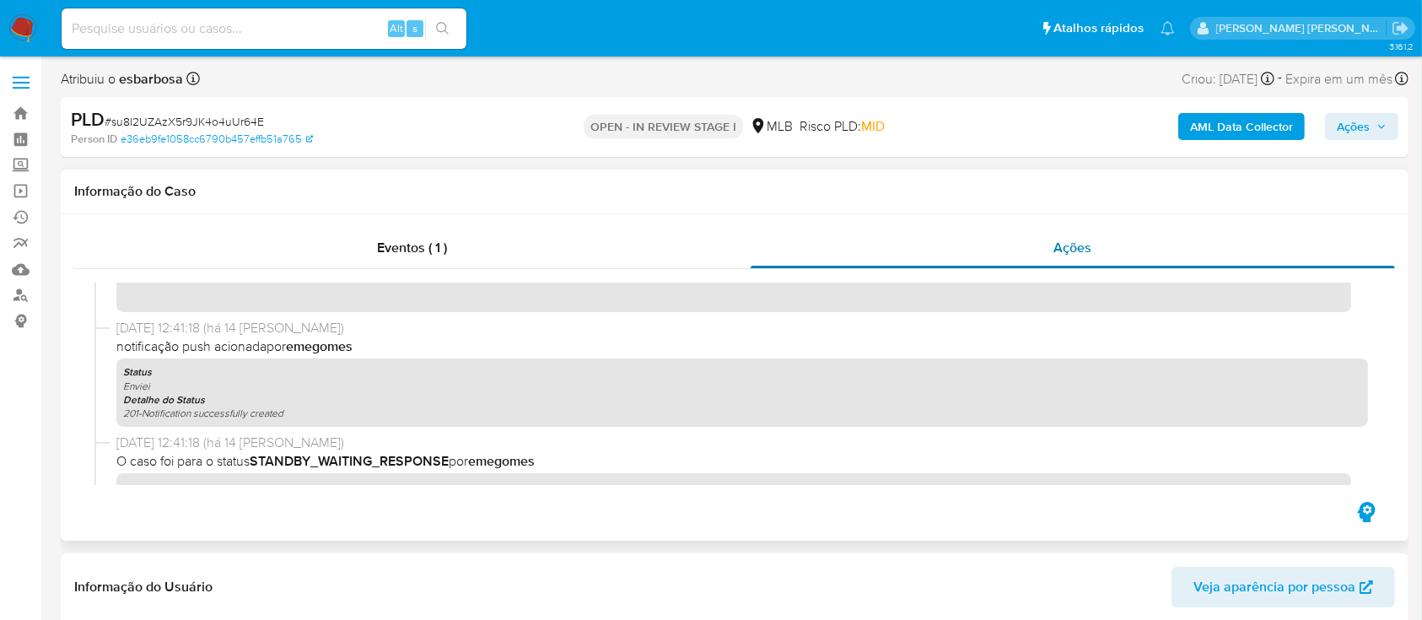
click at [952, 258] on div "Ações" at bounding box center [1073, 248] width 644 height 40
click at [479, 256] on div "Eventos ( 1 )" at bounding box center [412, 248] width 676 height 40
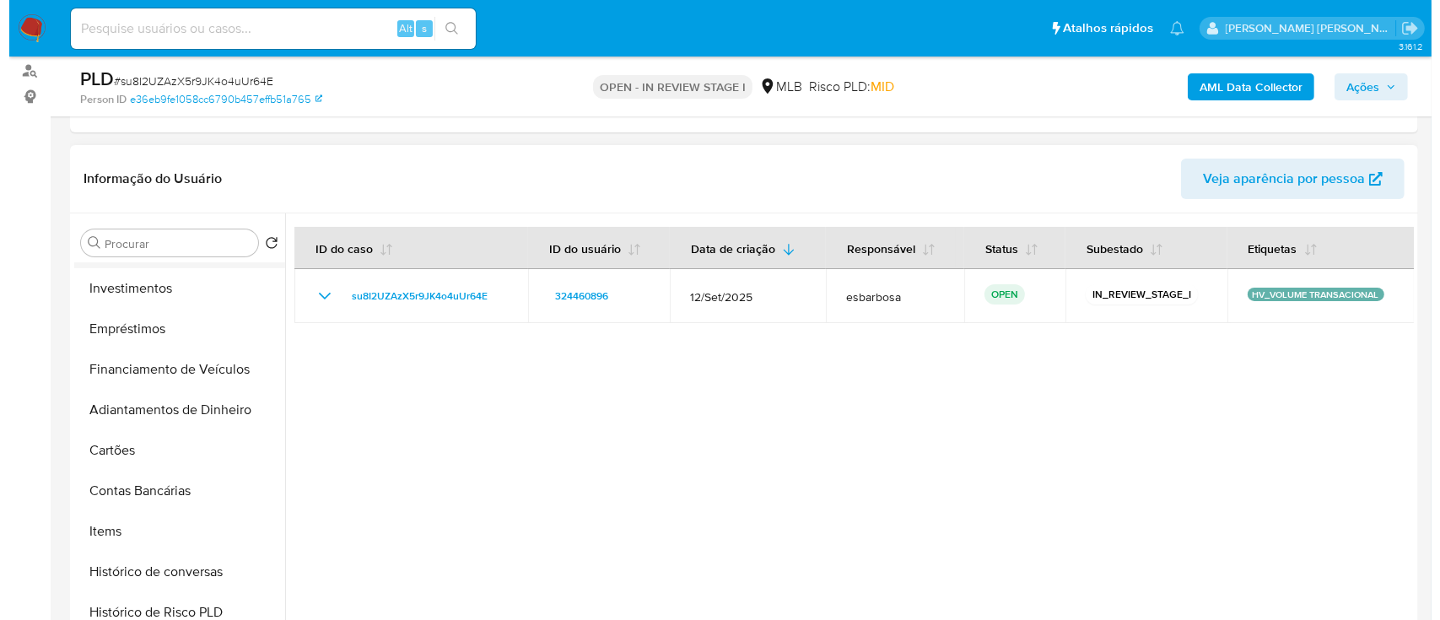
scroll to position [0, 0]
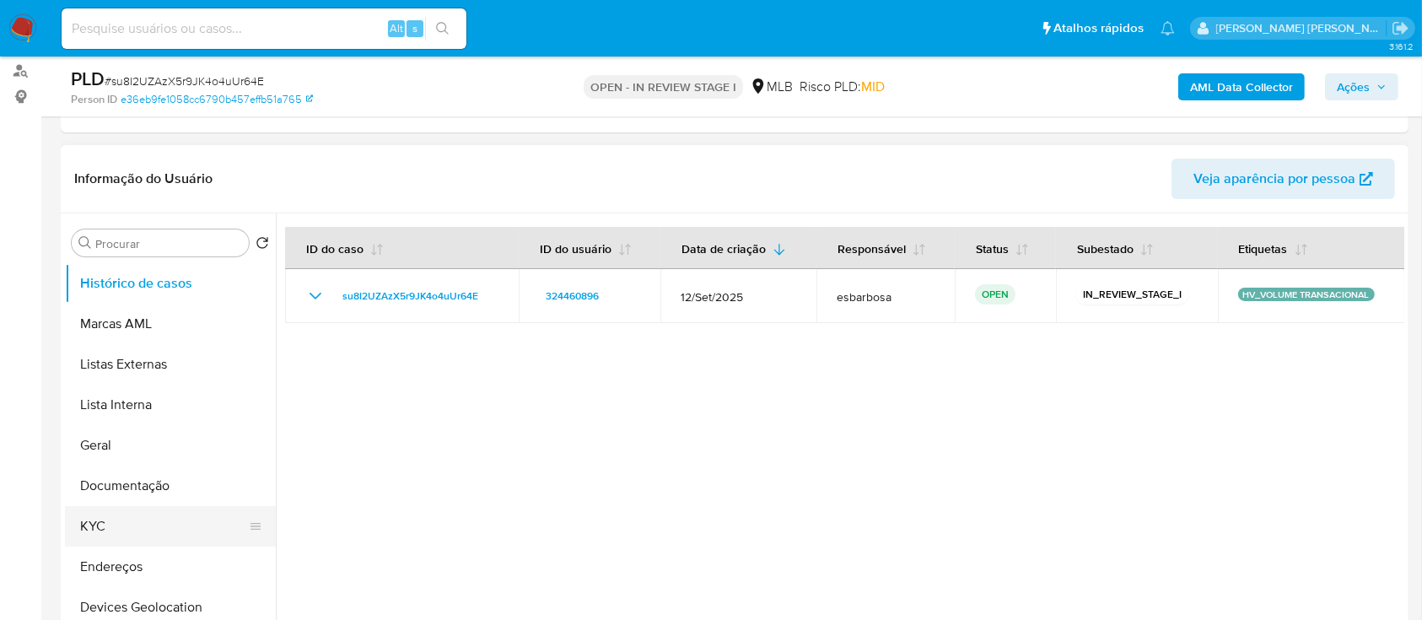
click at [128, 526] on button "KYC" at bounding box center [163, 526] width 197 height 40
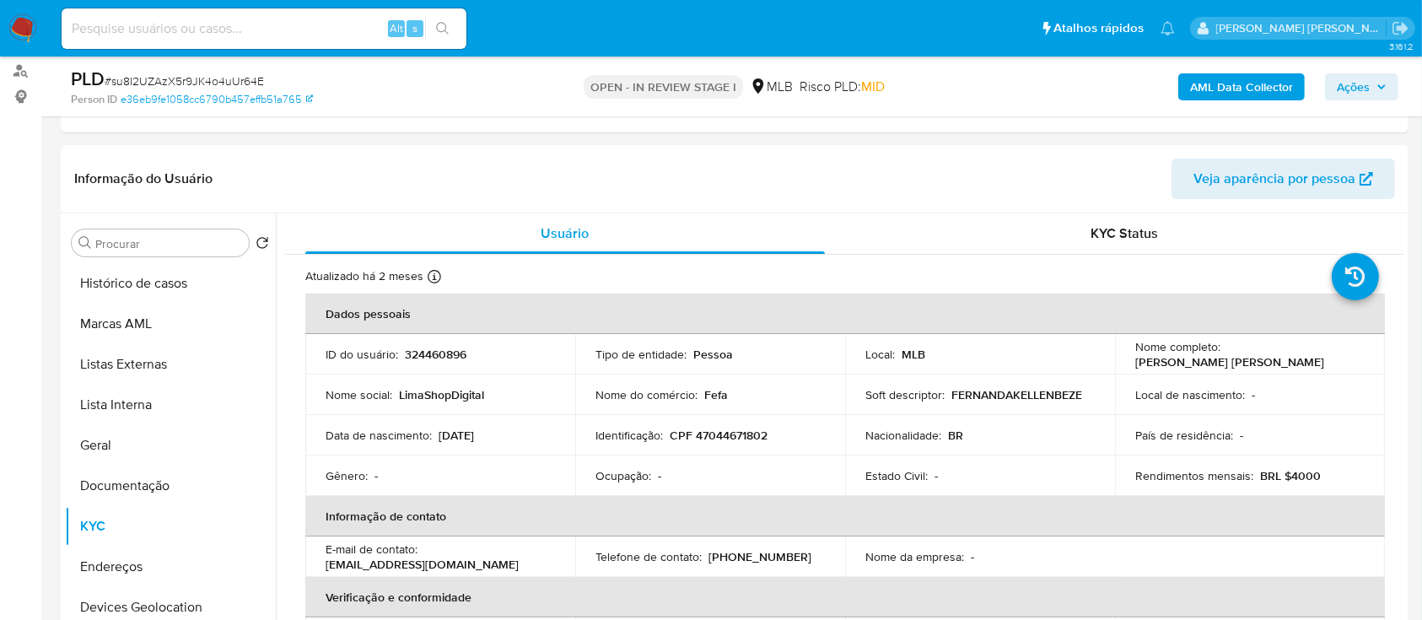
click at [1231, 84] on b "AML Data Collector" at bounding box center [1241, 86] width 103 height 27
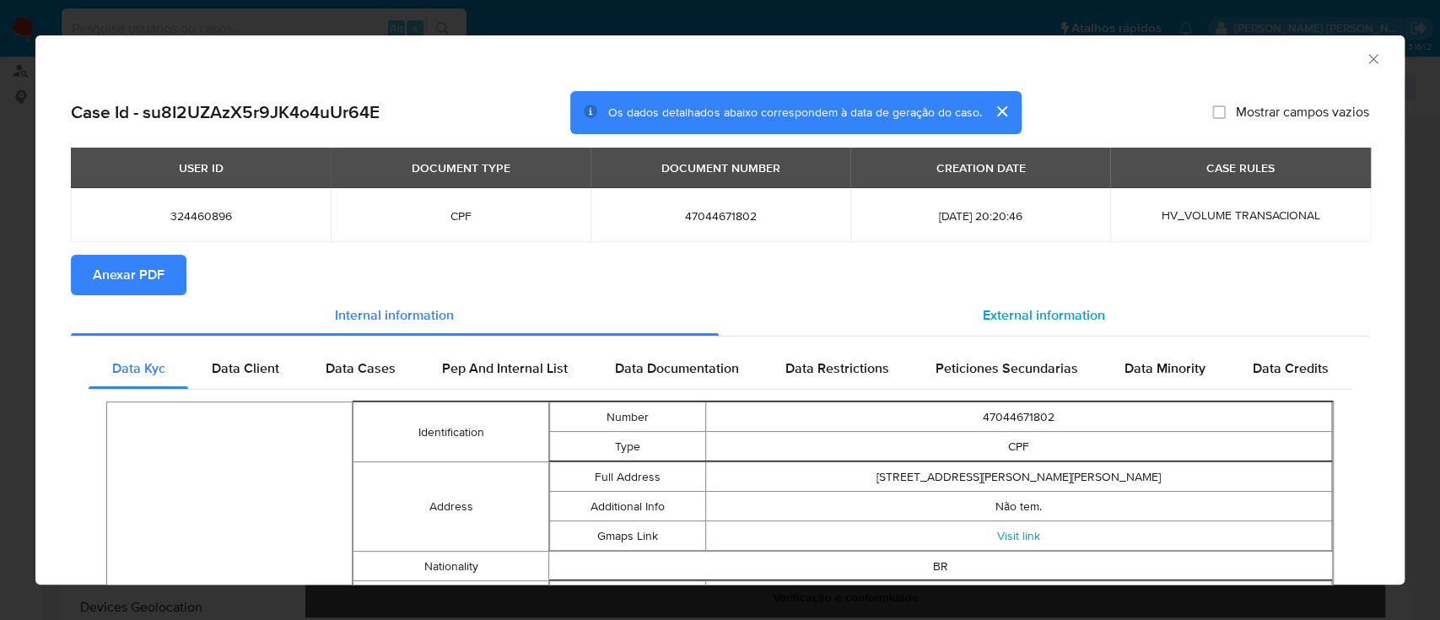
click at [1039, 314] on span "External information" at bounding box center [1044, 314] width 122 height 19
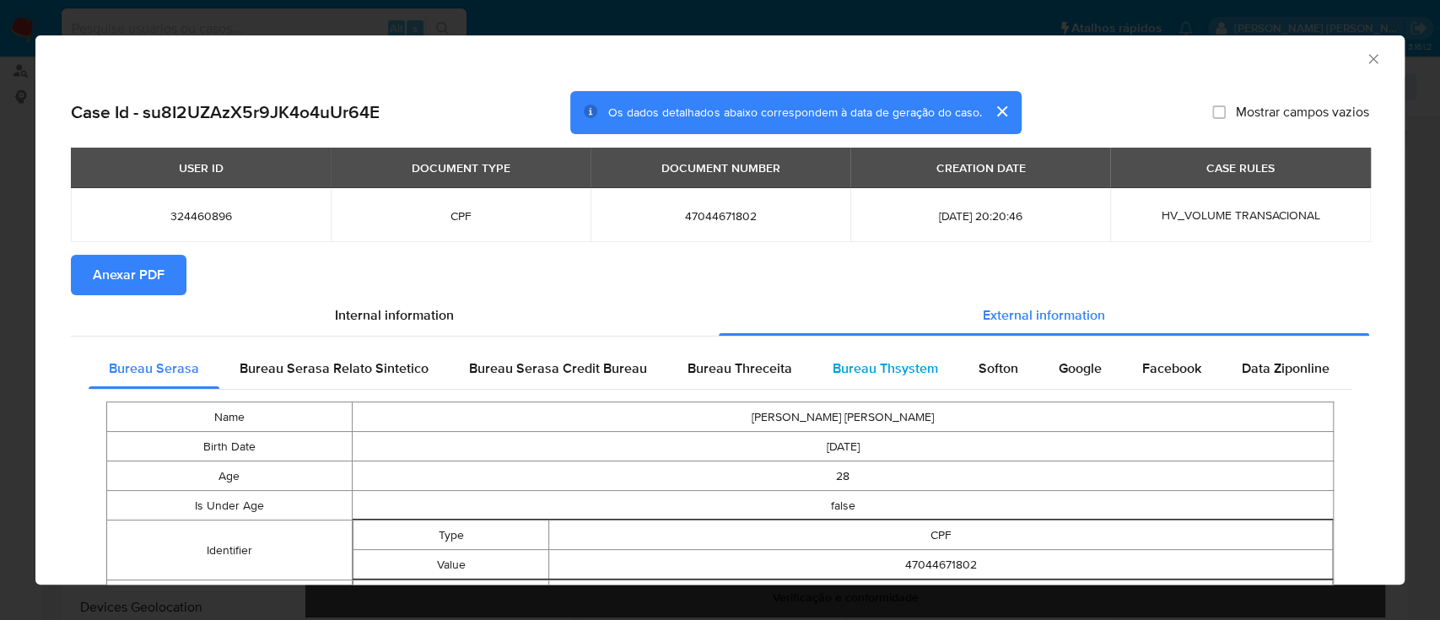
click at [864, 368] on span "Bureau Thsystem" at bounding box center [885, 367] width 105 height 19
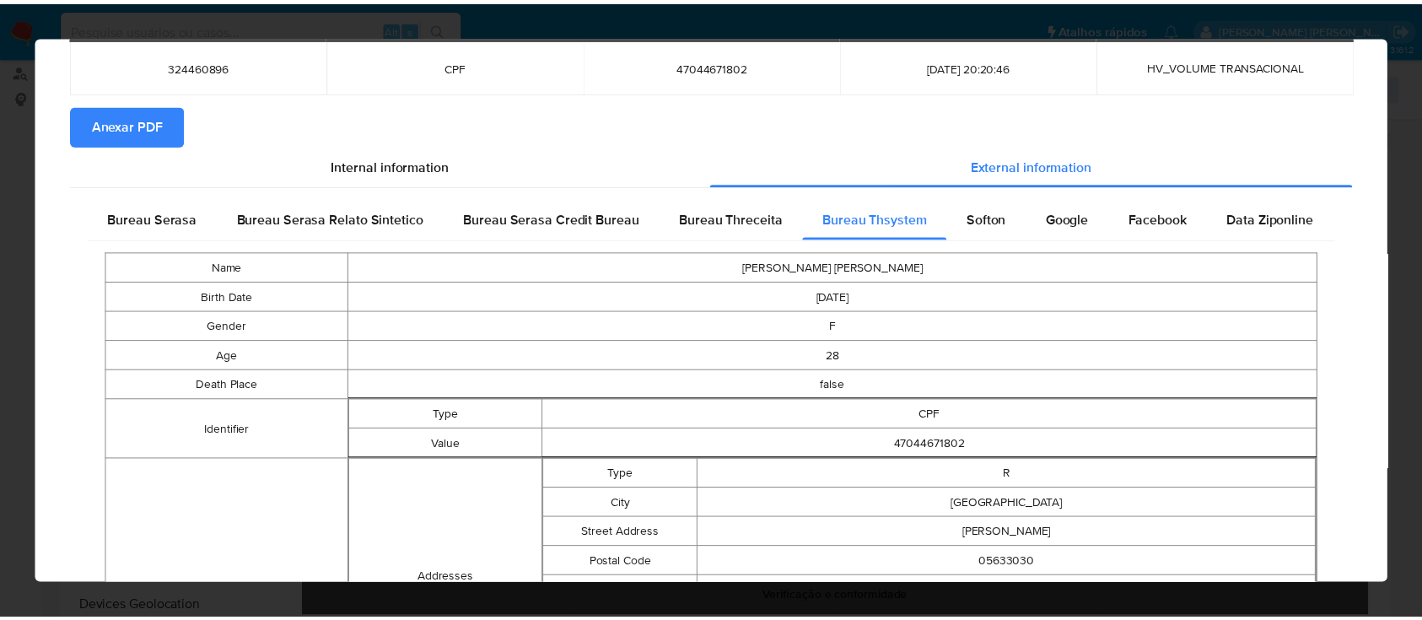
scroll to position [17, 0]
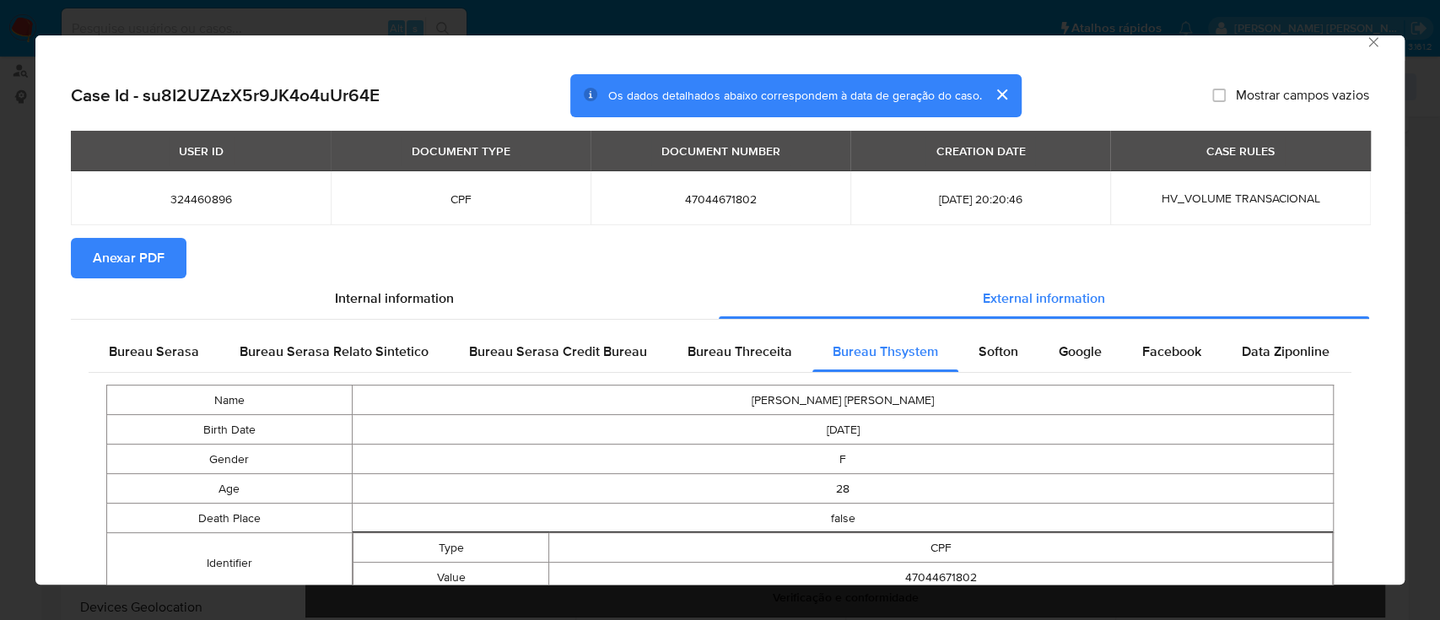
click at [1365, 40] on icon "Fechar a janela" at bounding box center [1373, 42] width 17 height 17
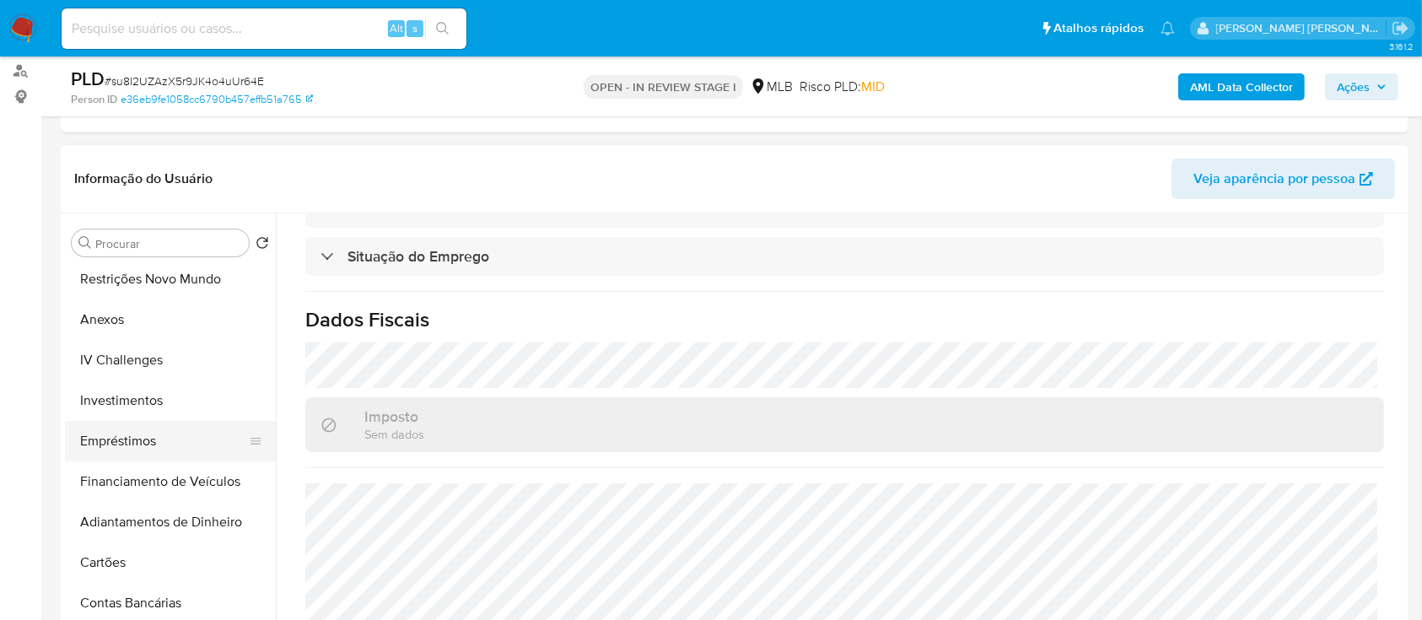
scroll to position [337, 0]
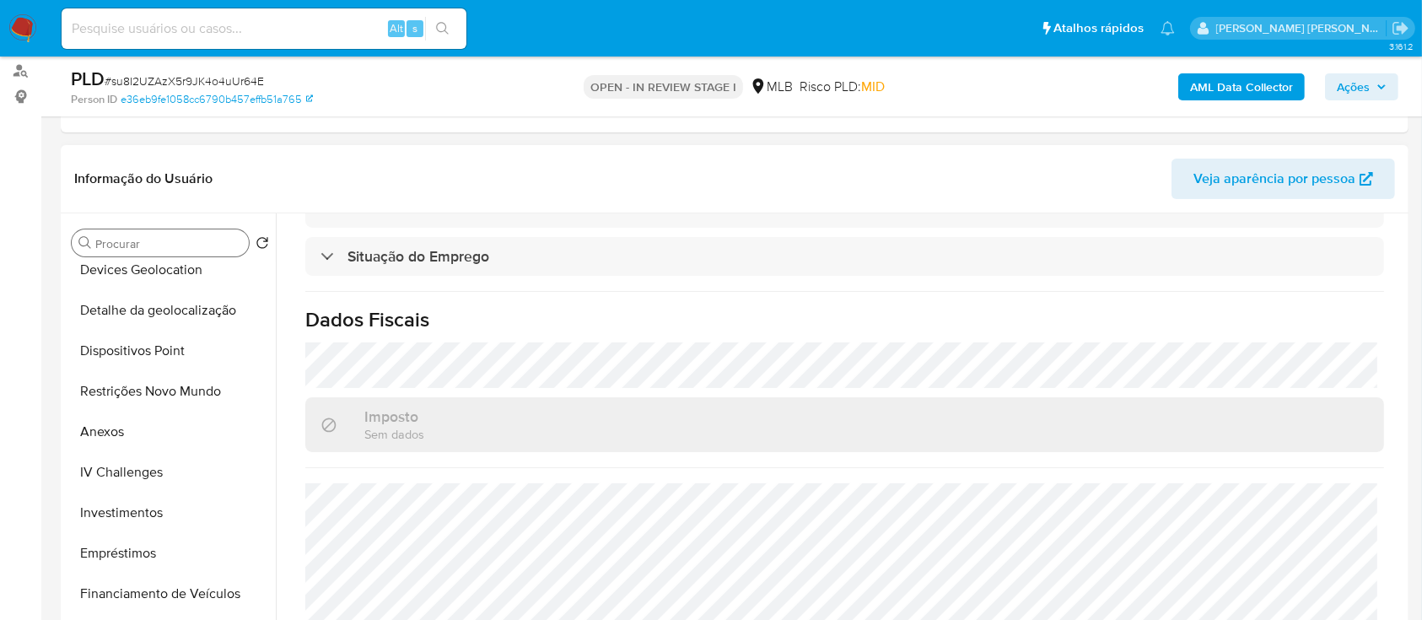
click at [152, 241] on input "Procurar" at bounding box center [168, 243] width 147 height 15
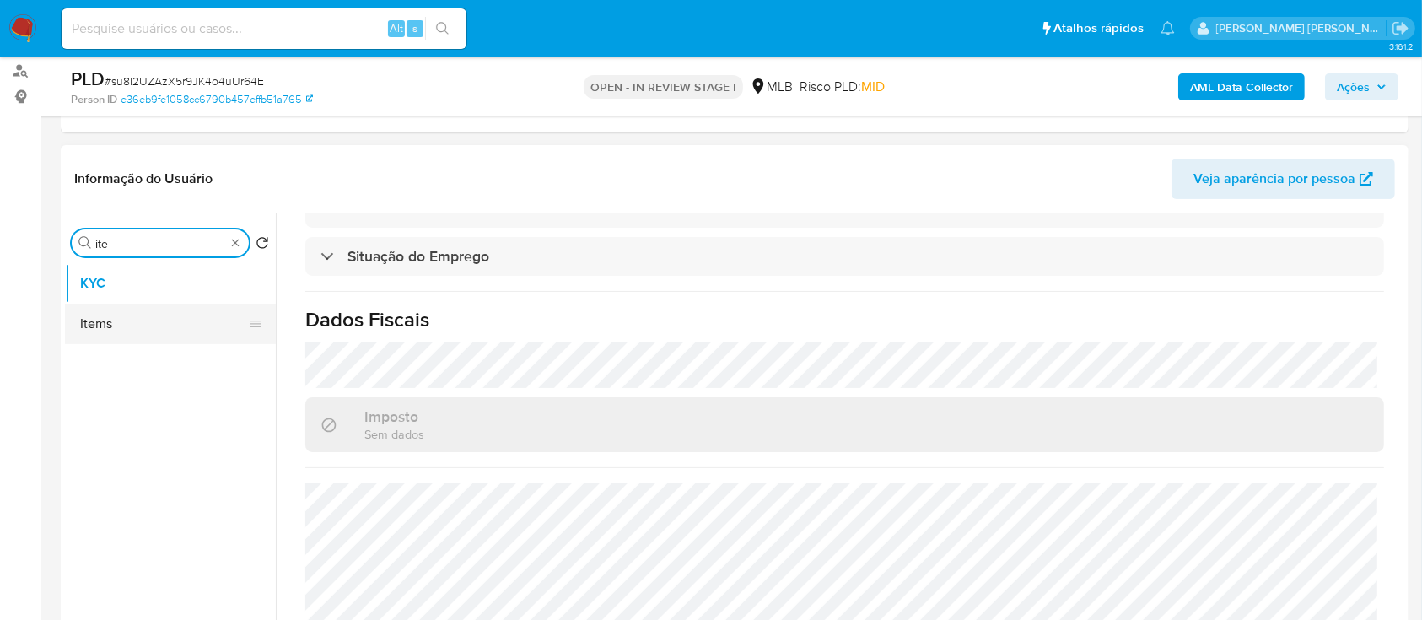
type input "ite"
click at [112, 321] on button "Items" at bounding box center [163, 324] width 197 height 40
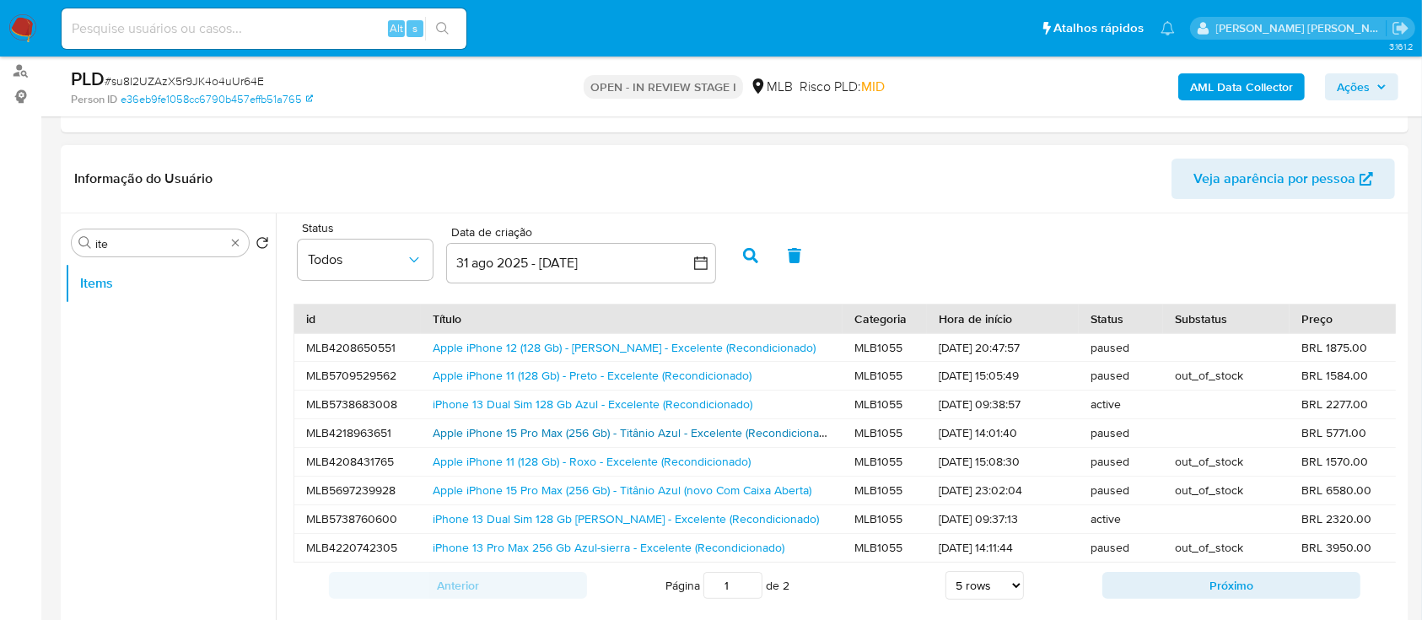
click at [460, 440] on link "Apple iPhone 15 Pro Max (256 Gb) - Titânio Azul - Excelente (Recondicionado)" at bounding box center [634, 432] width 402 height 17
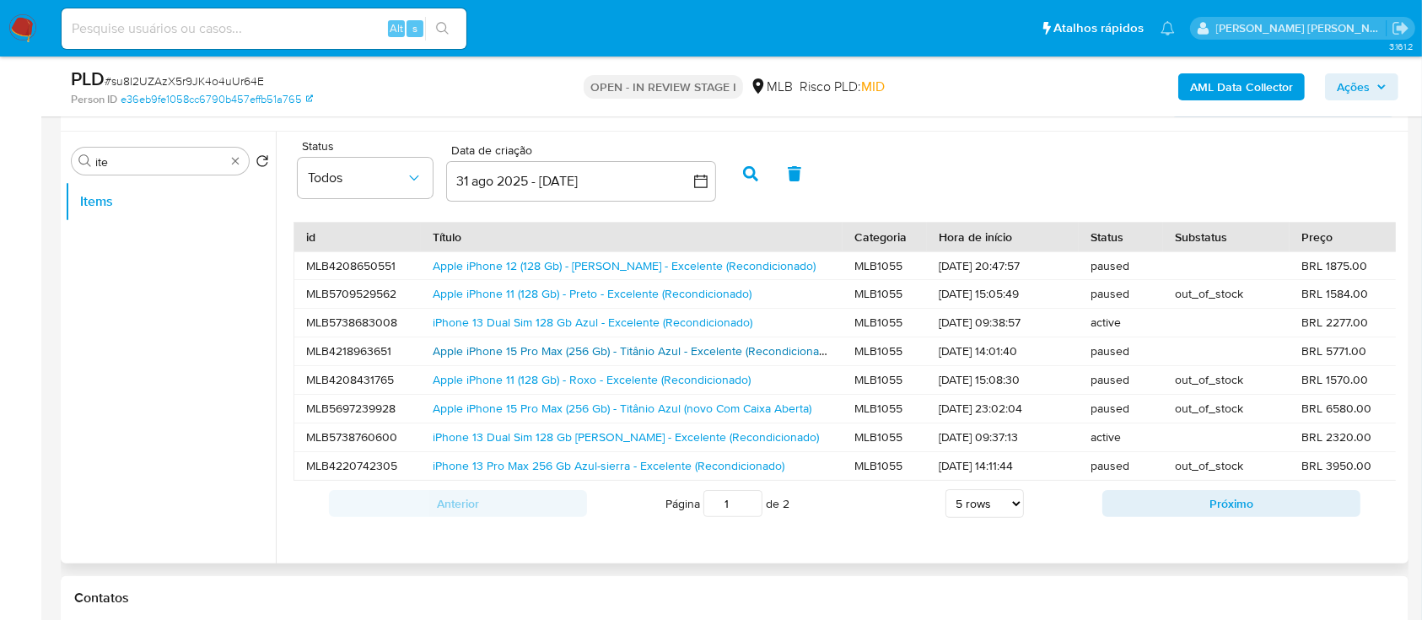
scroll to position [337, 0]
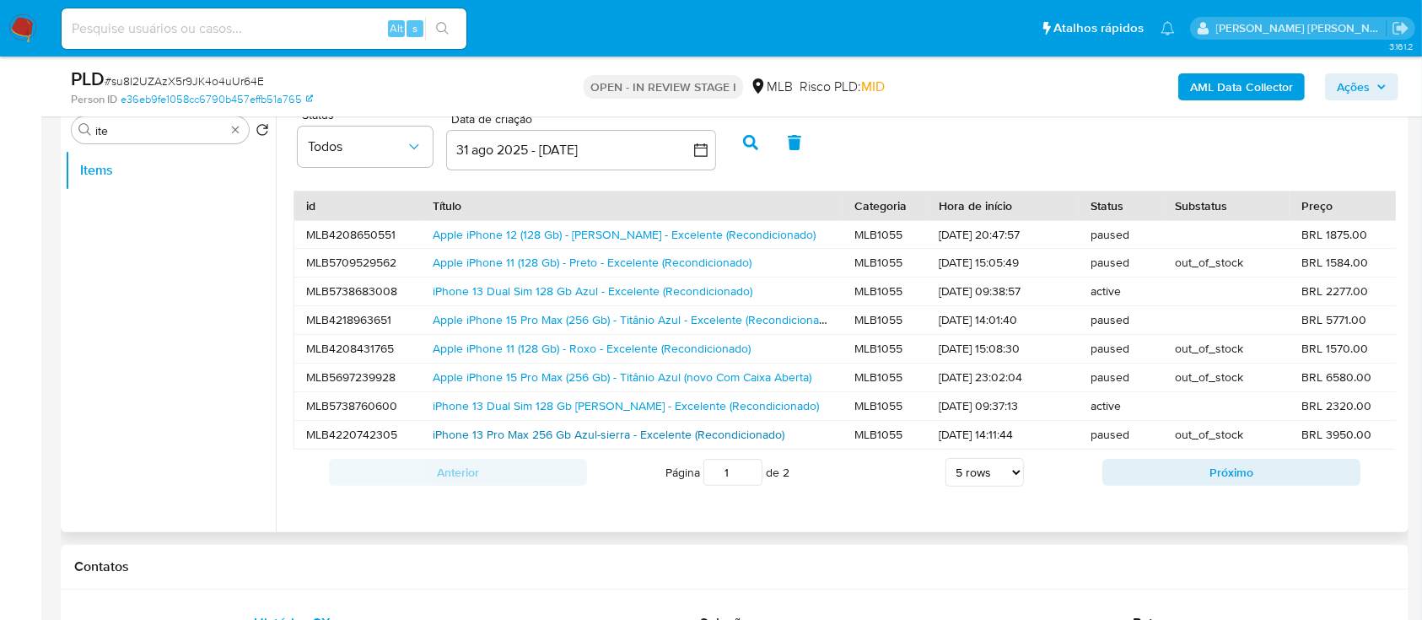
click at [433, 427] on link "iPhone 13 Pro Max 256 Gb Azul-sierra - Excelente (Recondicionado)" at bounding box center [609, 434] width 352 height 17
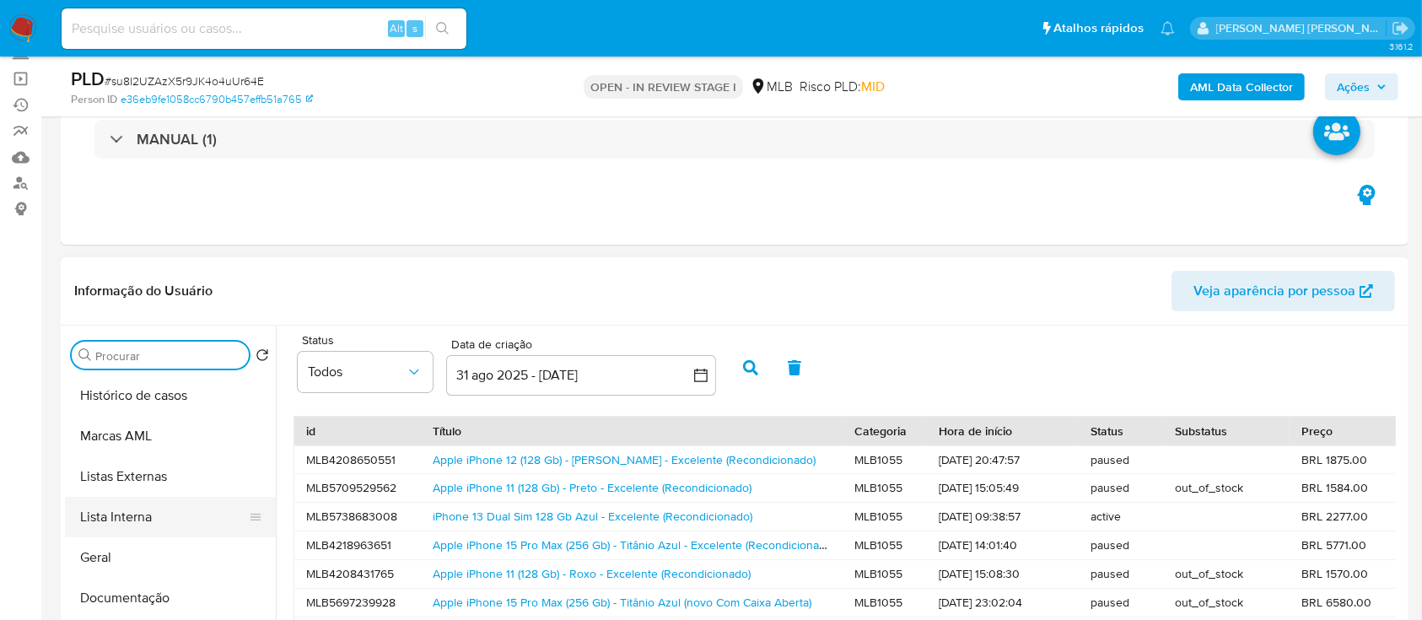
scroll to position [112, 0]
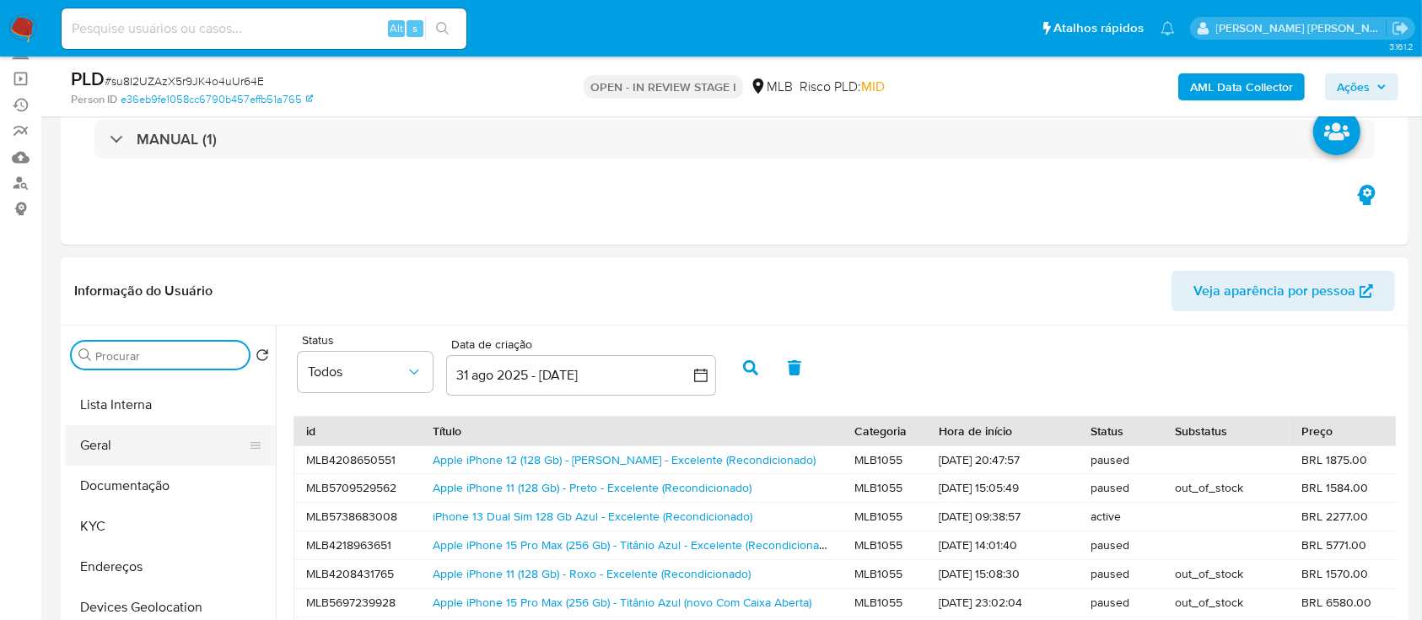
click at [133, 446] on button "Geral" at bounding box center [163, 445] width 197 height 40
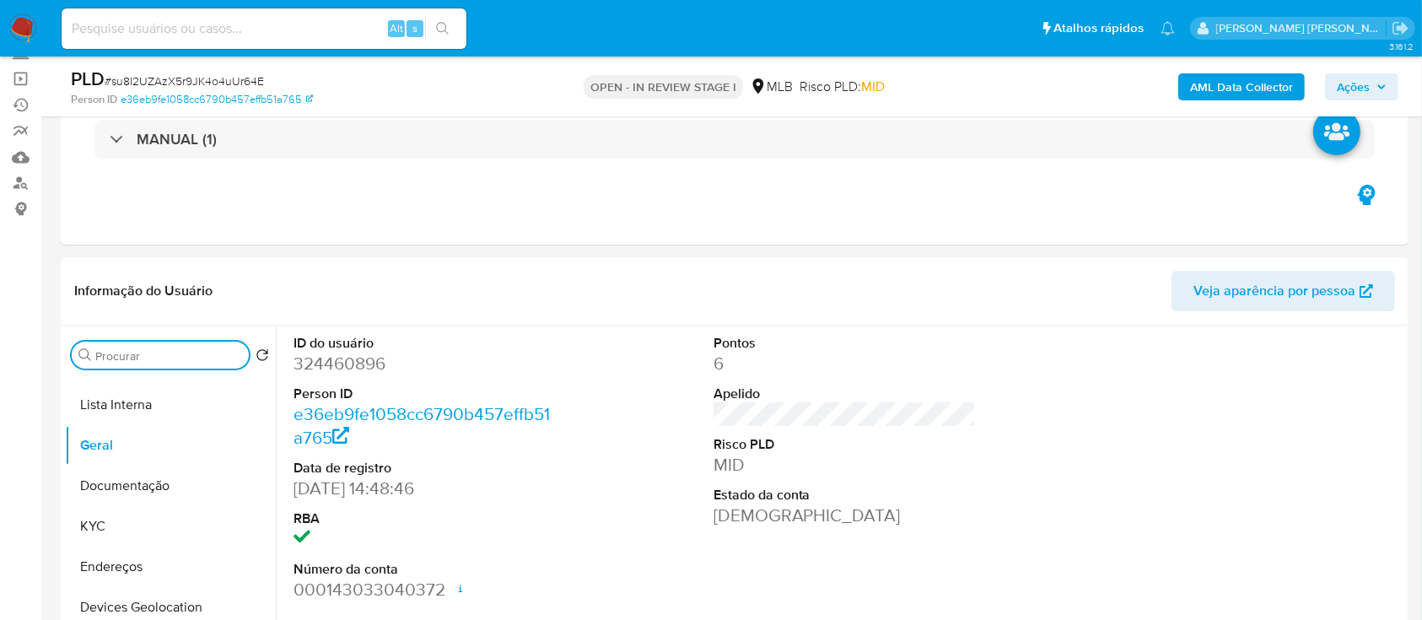
click at [163, 358] on input "Procurar" at bounding box center [168, 355] width 147 height 15
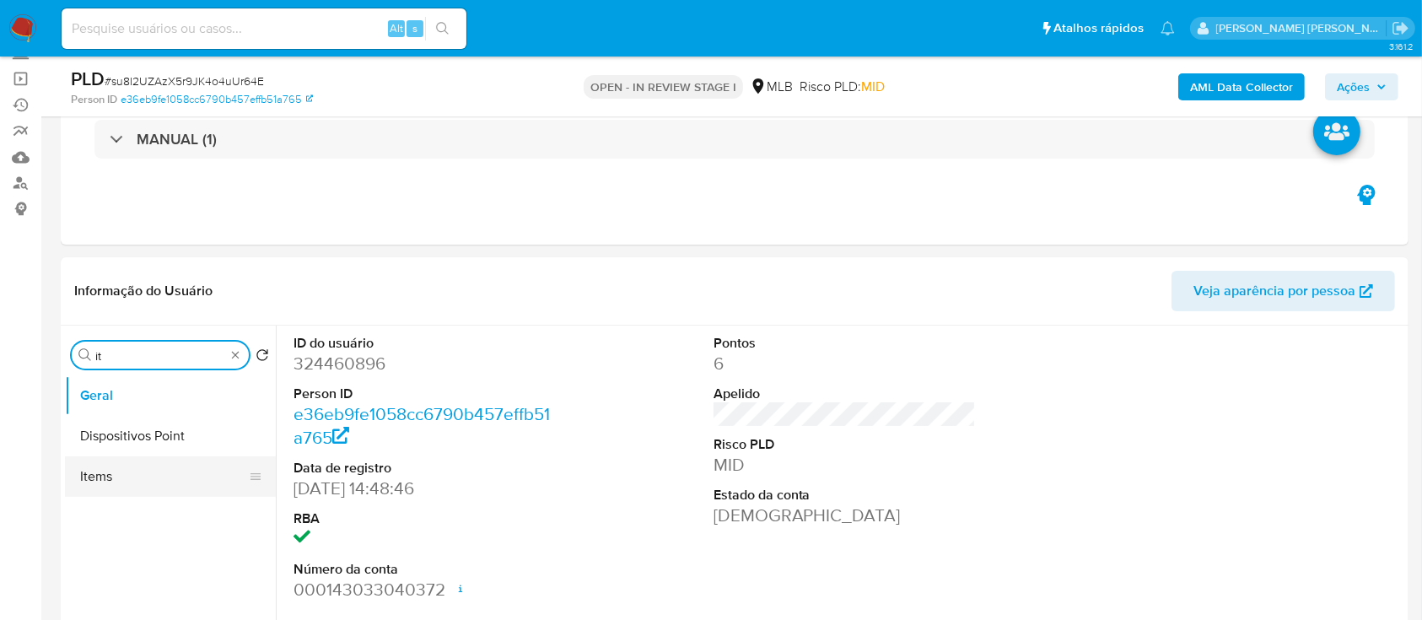
type input "it"
click at [110, 486] on button "Items" at bounding box center [163, 476] width 197 height 40
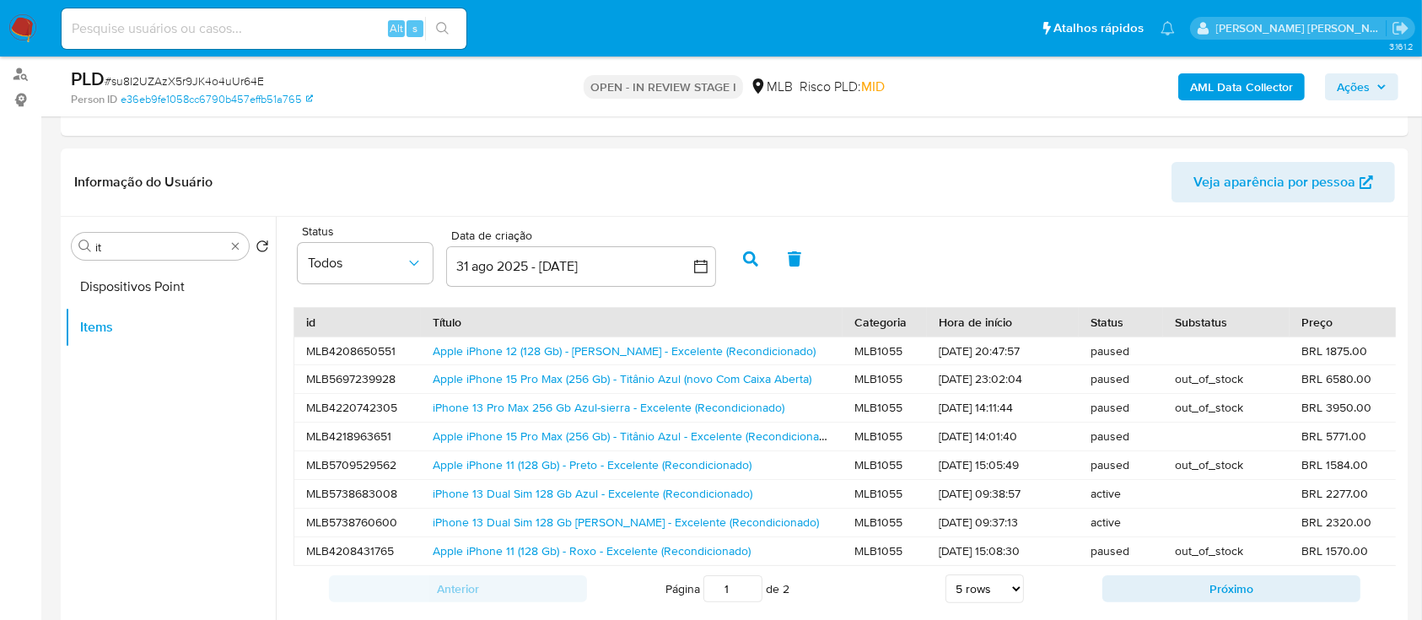
scroll to position [224, 0]
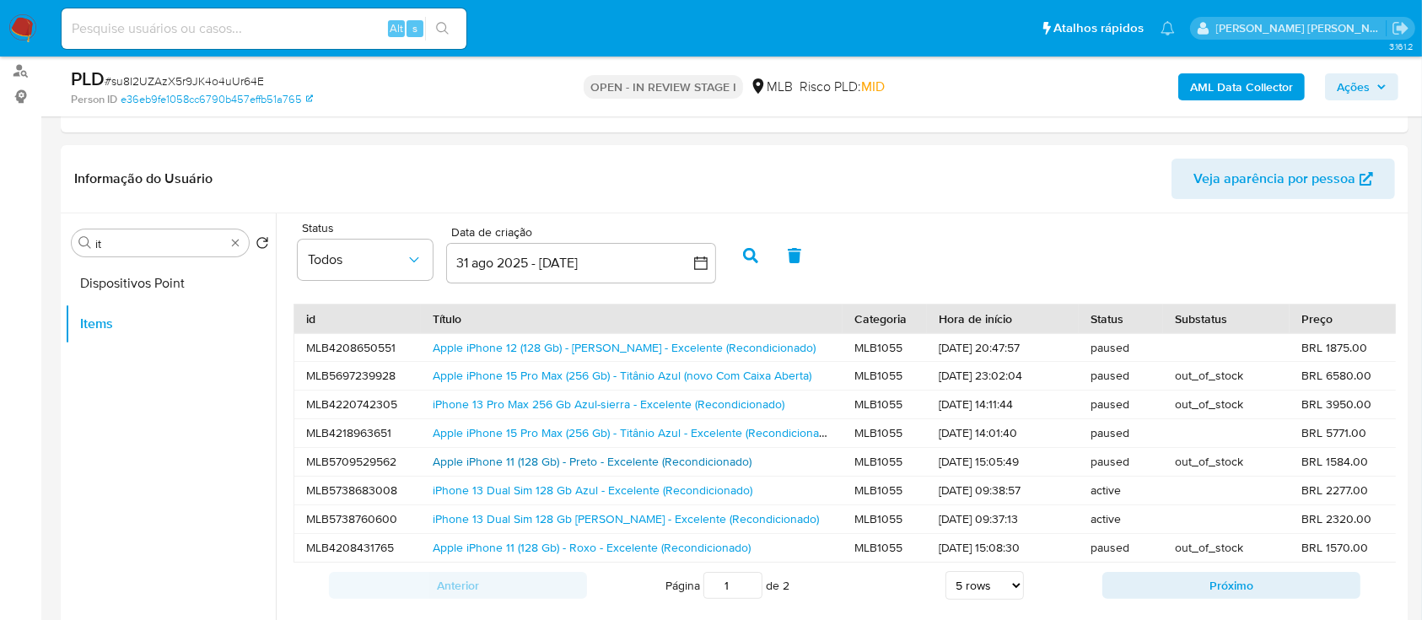
click at [460, 453] on link "Apple iPhone 11 (128 Gb) - Preto - Excelente (Recondicionado)" at bounding box center [592, 461] width 319 height 17
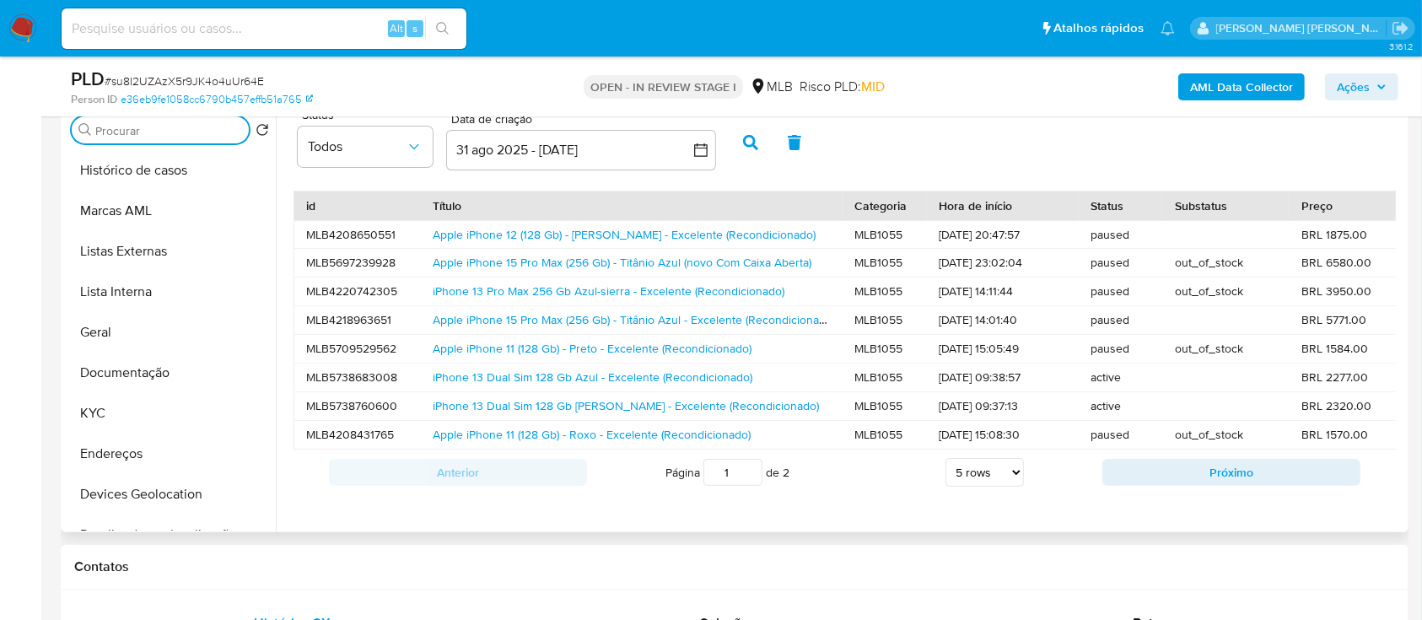
scroll to position [0, 0]
